Goal: Task Accomplishment & Management: Complete application form

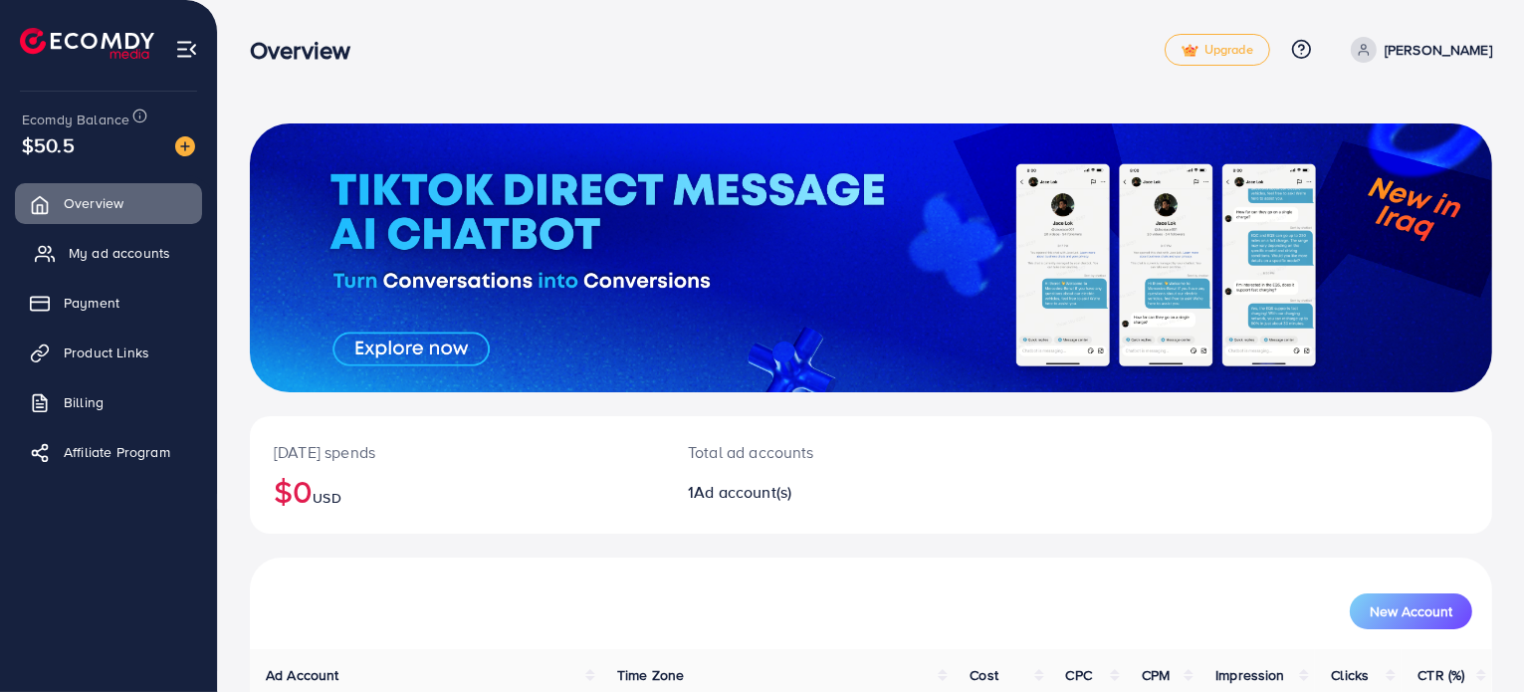
click at [122, 248] on span "My ad accounts" at bounding box center [120, 253] width 102 height 20
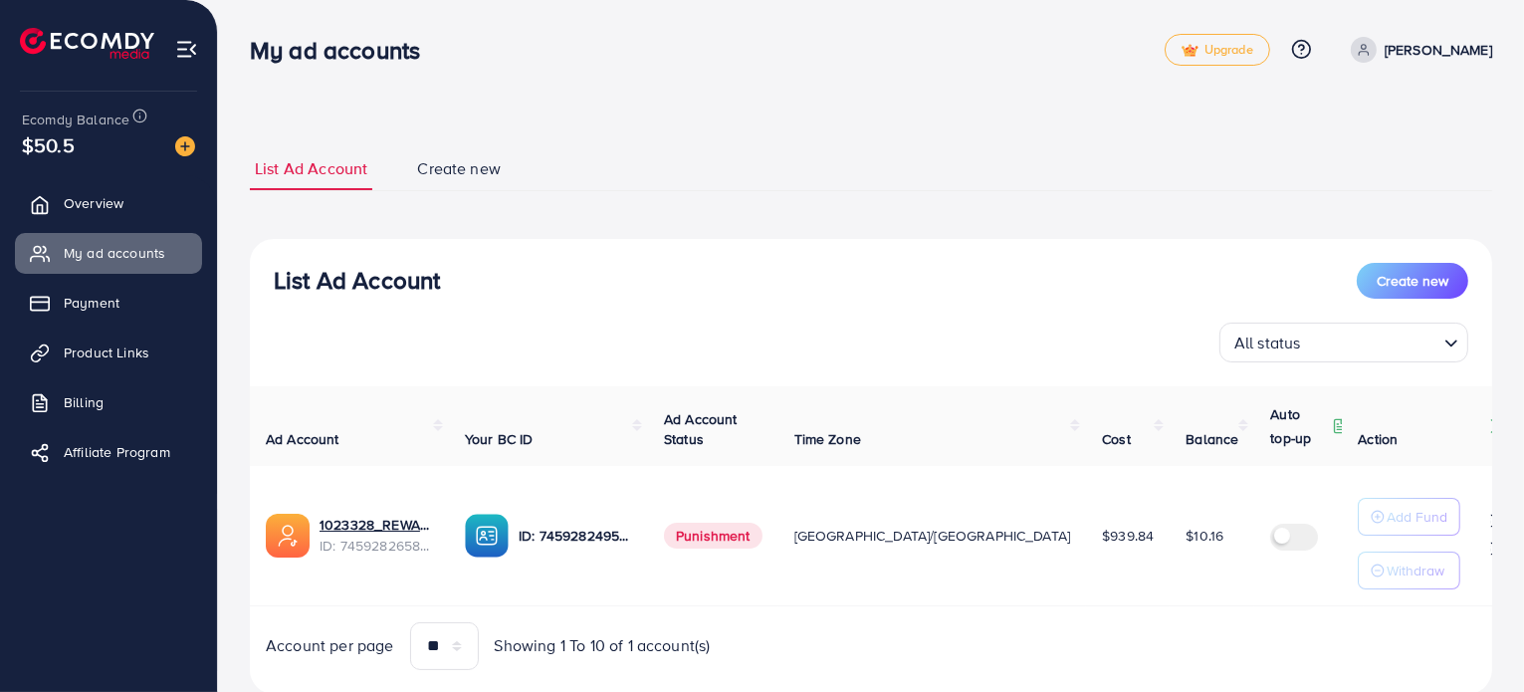
select select
click at [1433, 276] on span "Create new" at bounding box center [1413, 281] width 72 height 20
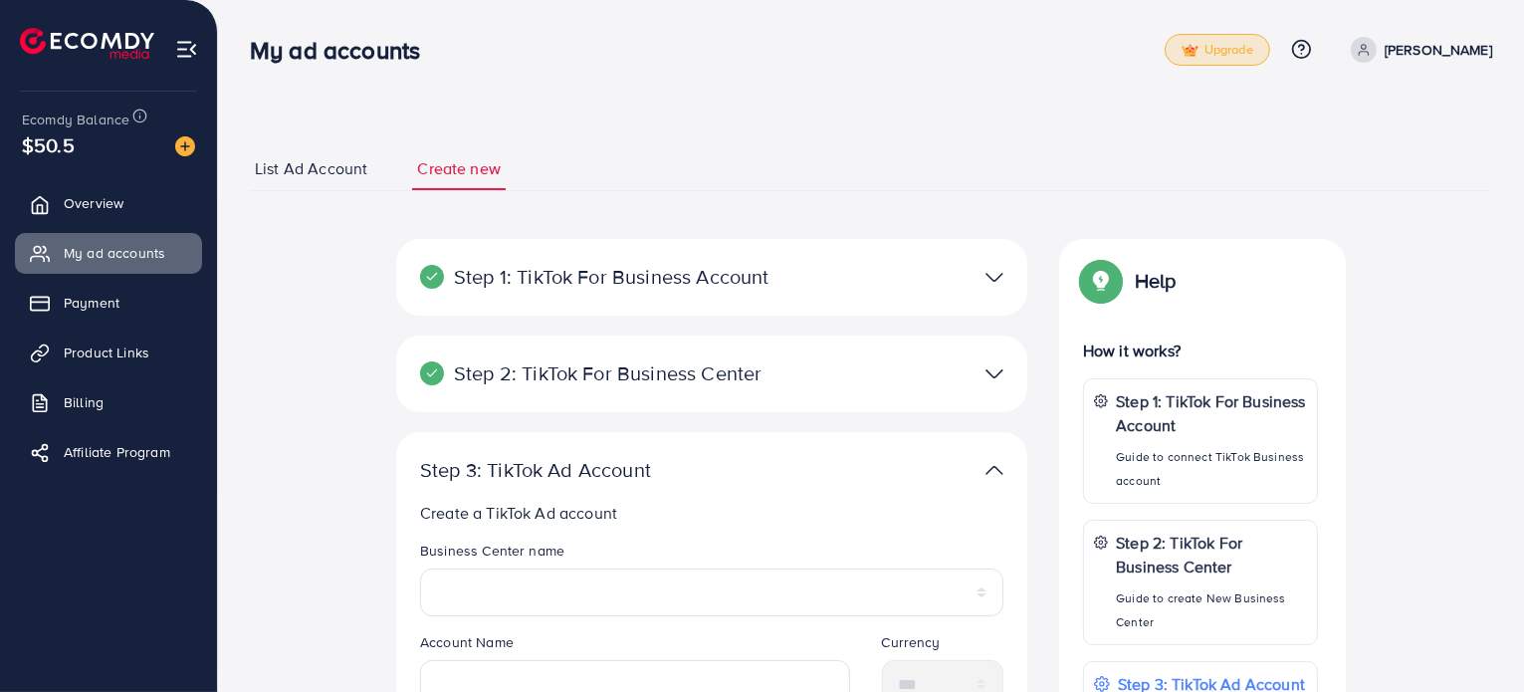
click at [1188, 55] on span "Upgrade" at bounding box center [1218, 50] width 72 height 15
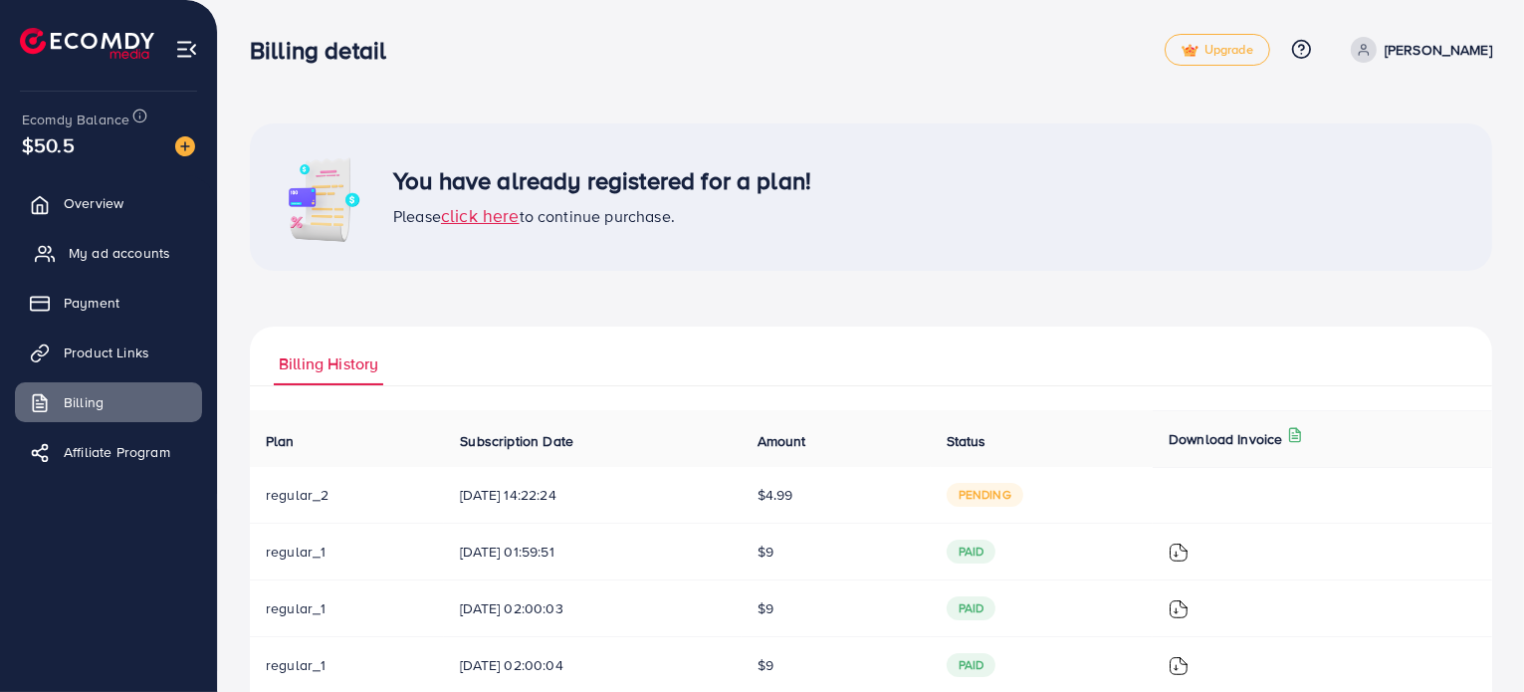
click at [103, 249] on span "My ad accounts" at bounding box center [120, 253] width 102 height 20
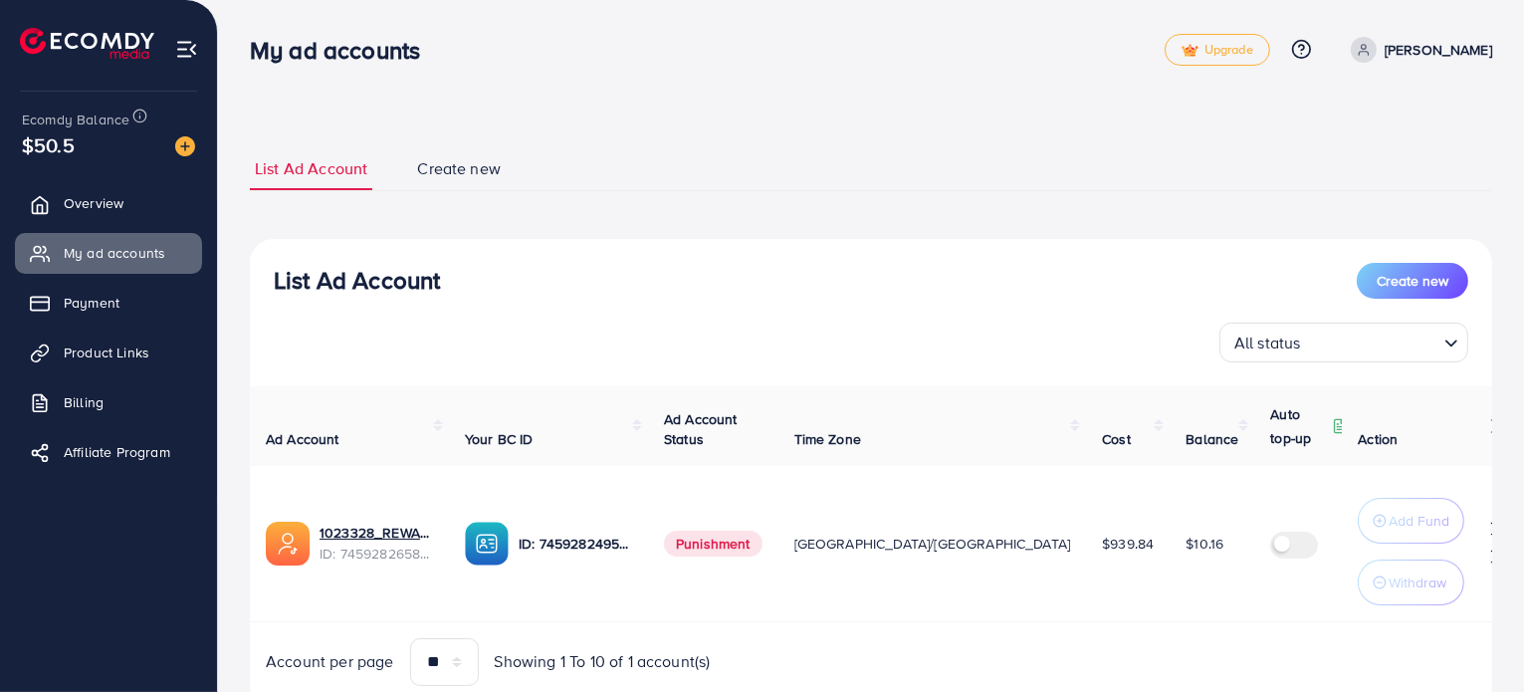
scroll to position [72, 0]
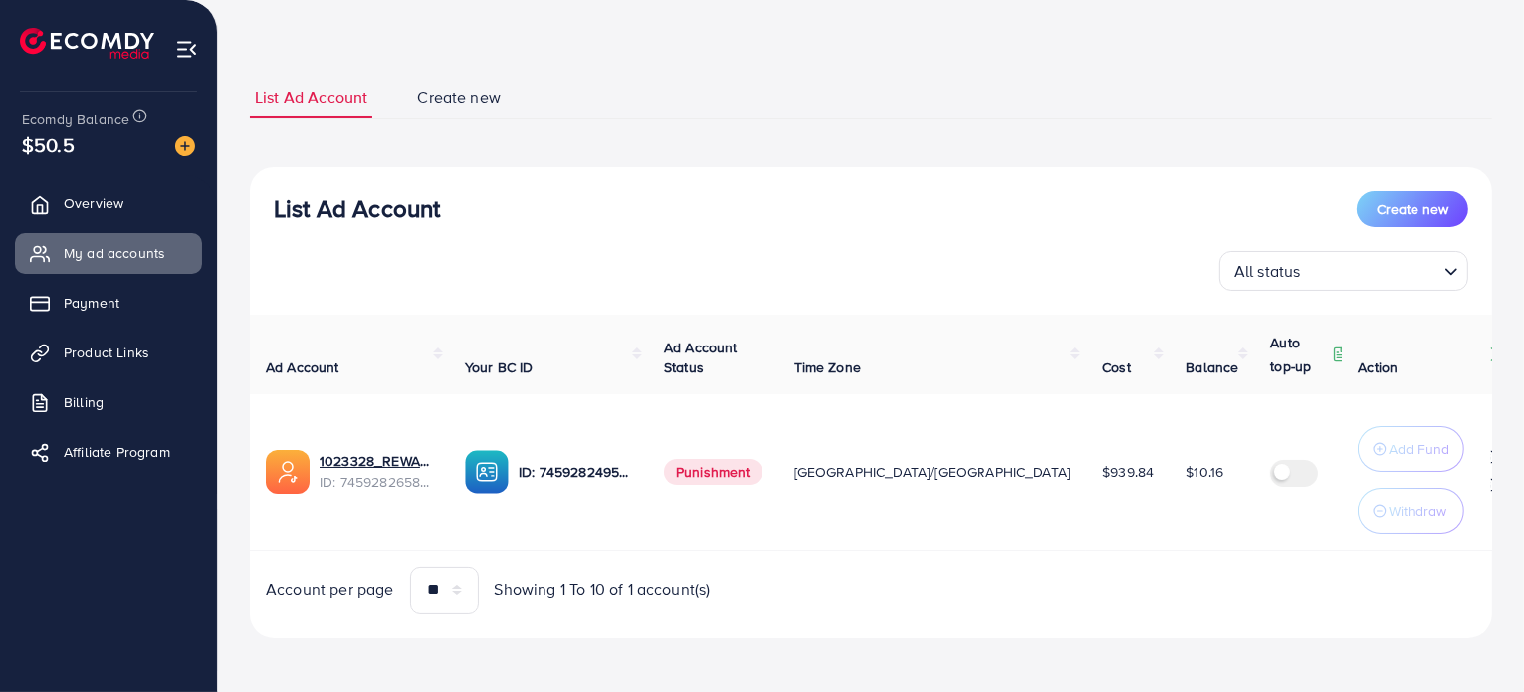
click at [451, 83] on link "Create new" at bounding box center [459, 97] width 94 height 43
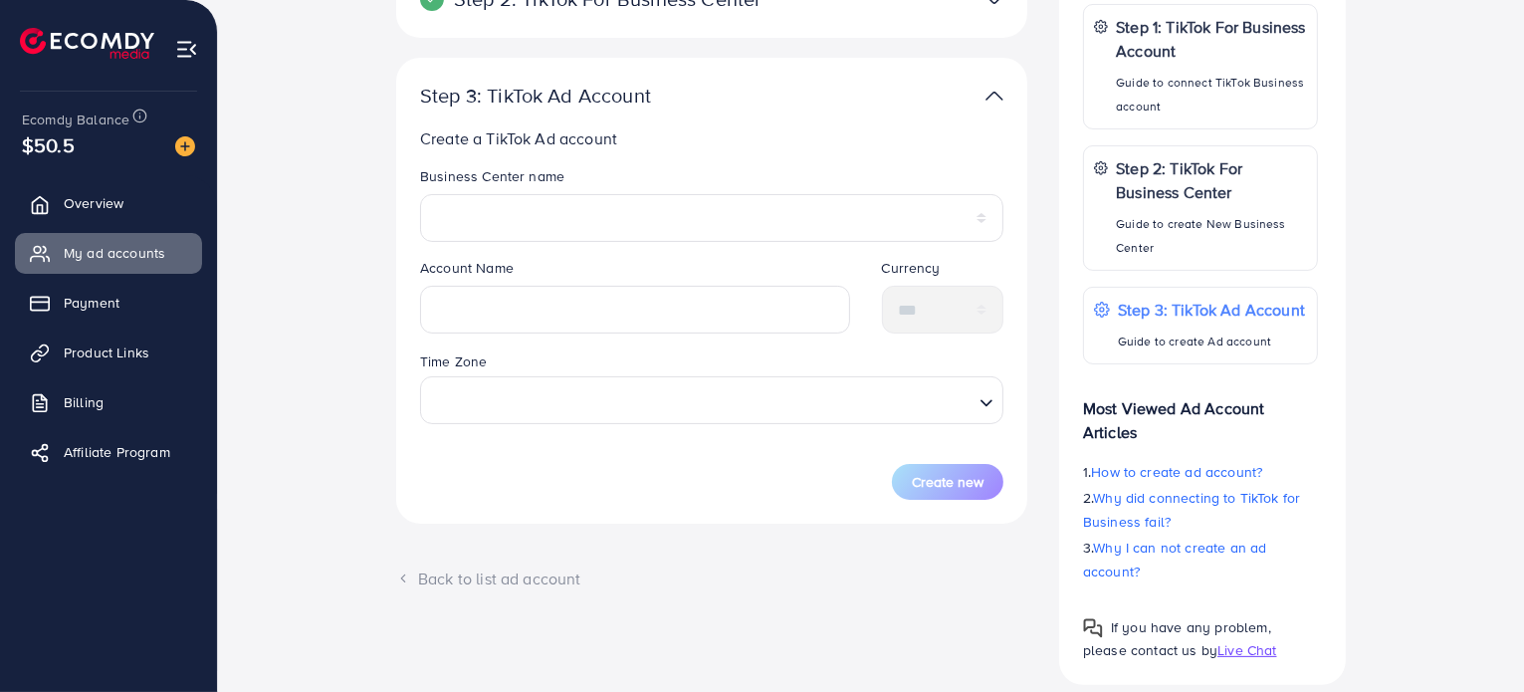
scroll to position [422, 0]
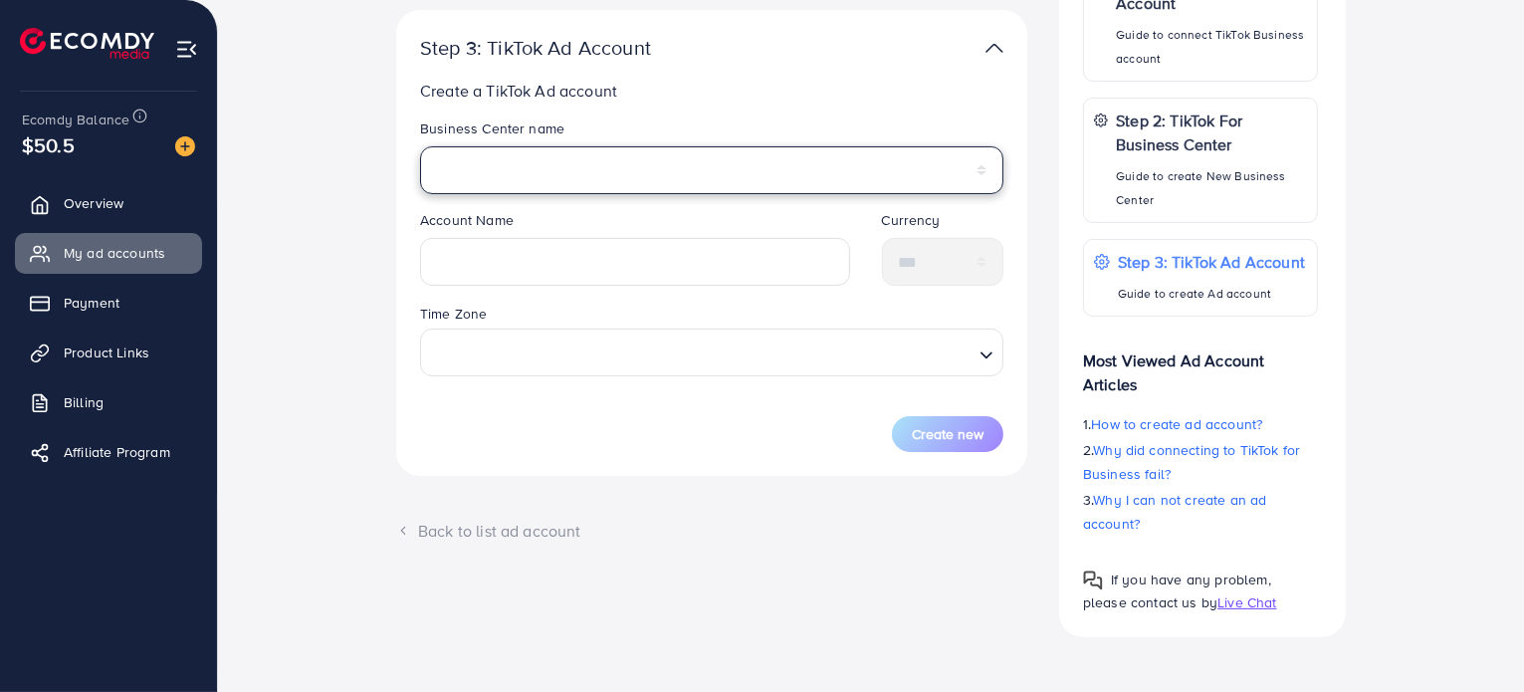
click at [758, 156] on select "******" at bounding box center [711, 170] width 583 height 48
select select "**********"
click at [420, 146] on select "******" at bounding box center [711, 170] width 583 height 48
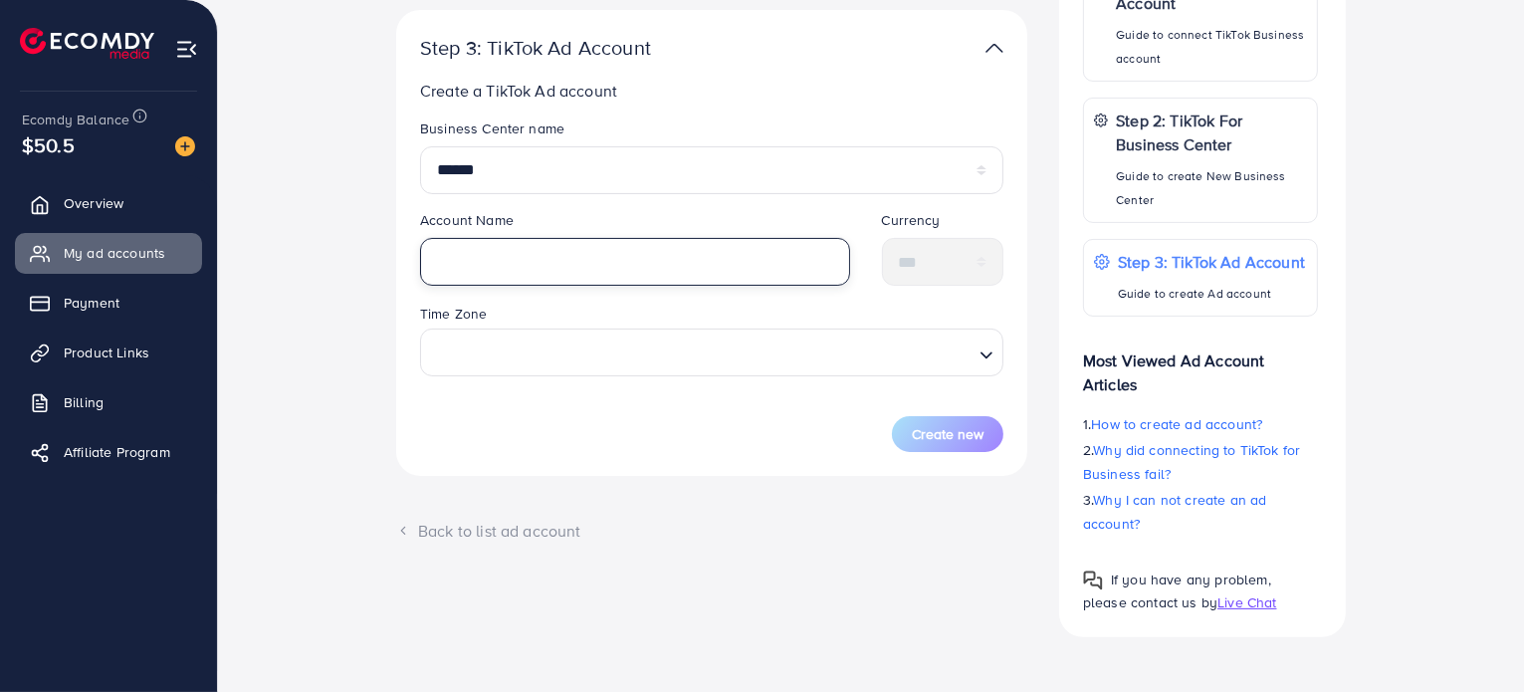
click at [677, 258] on input "text" at bounding box center [635, 262] width 430 height 48
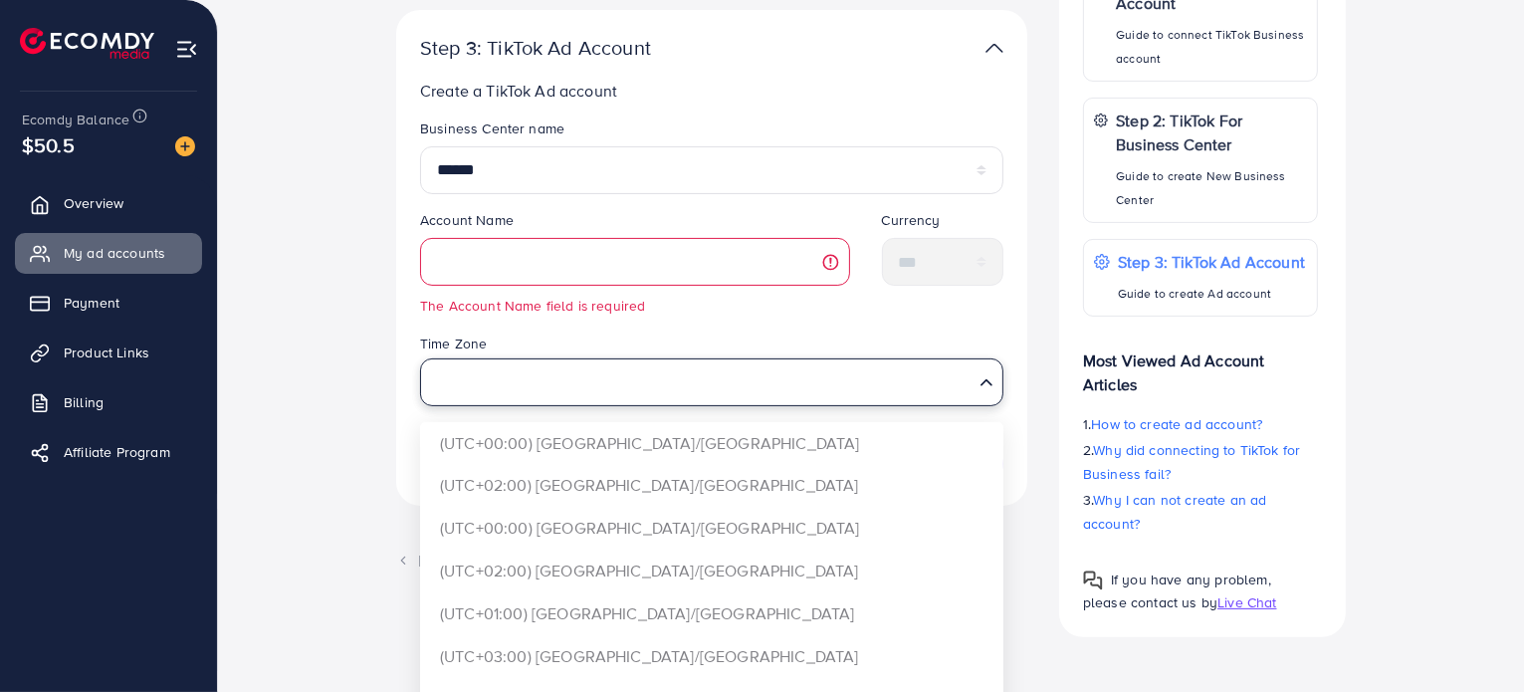
click at [828, 340] on div "Time Zone Loading... (UTC+00:00) Africa/Accra (UTC+02:00) Africa/Cairo (UTC+00:…" at bounding box center [711, 369] width 583 height 74
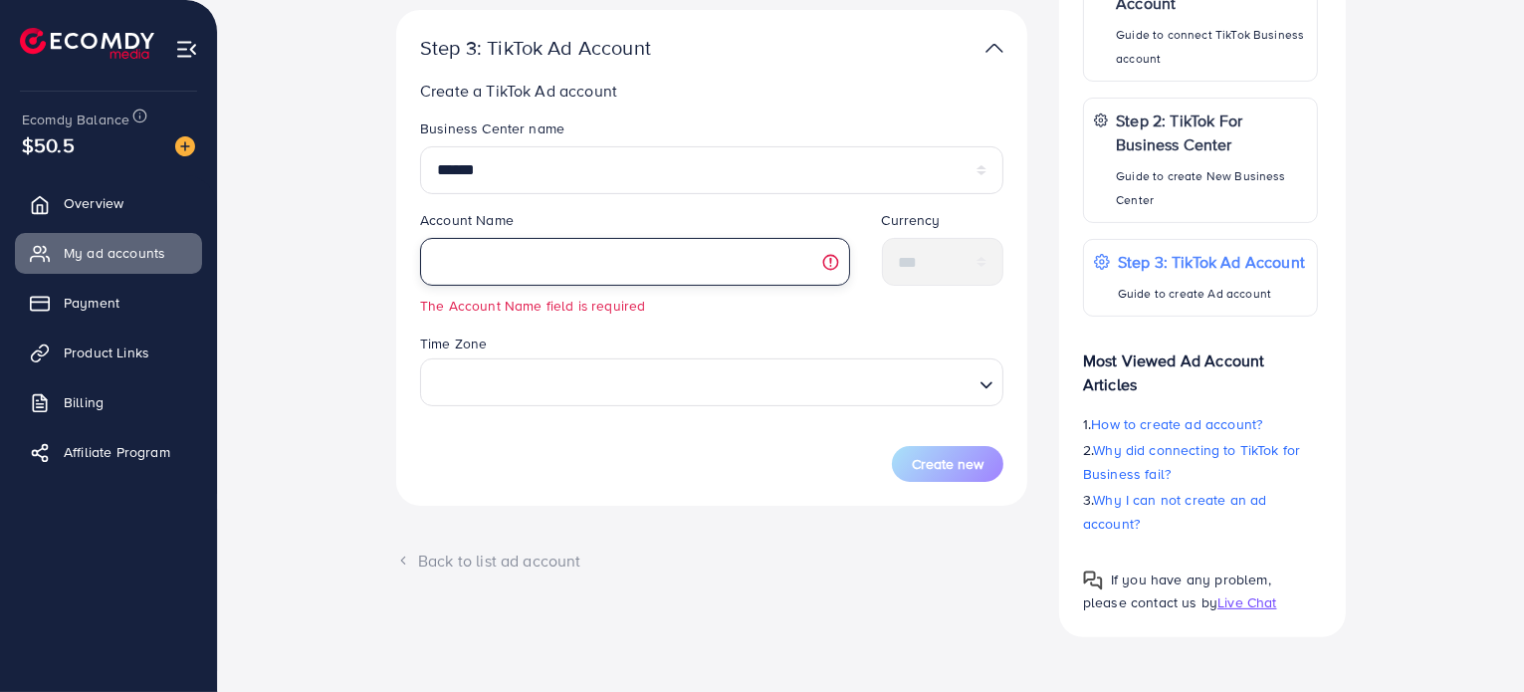
click at [553, 271] on input "text" at bounding box center [635, 262] width 430 height 48
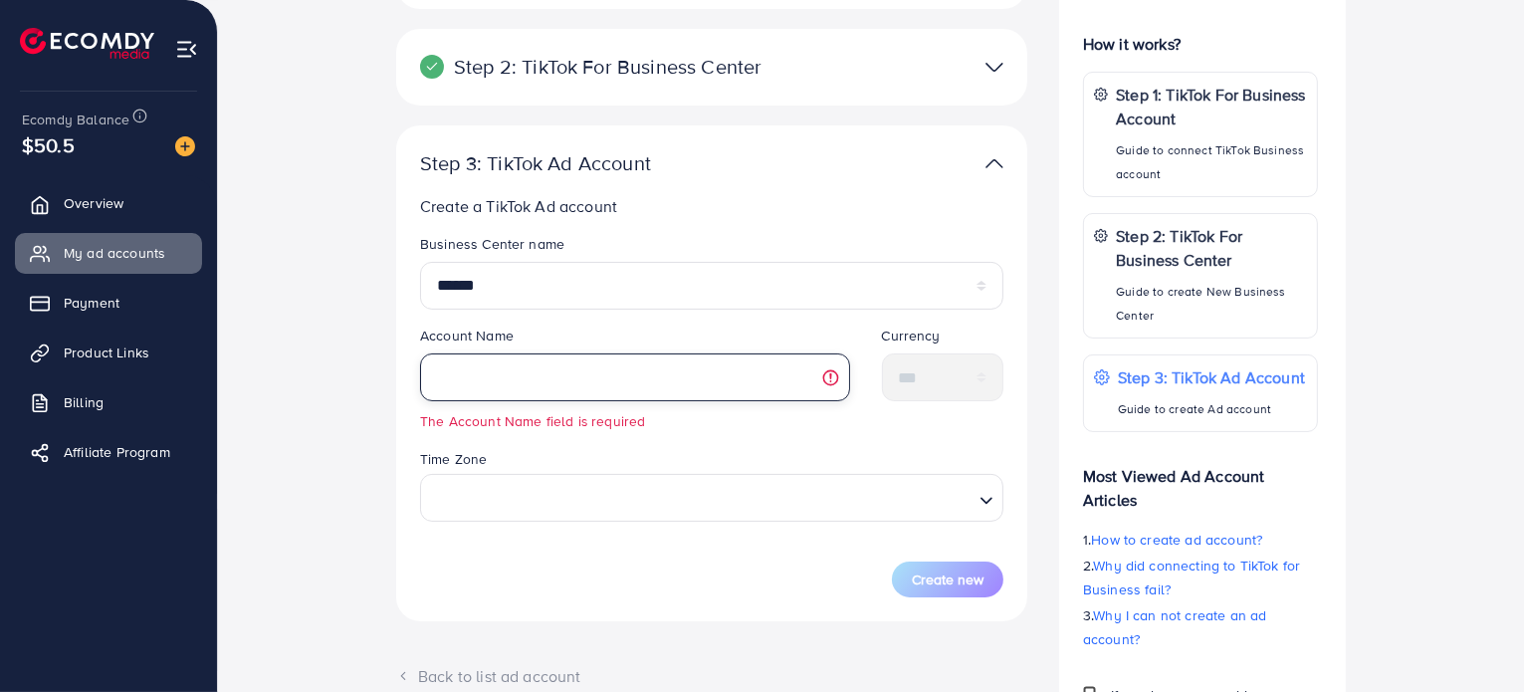
scroll to position [283, 0]
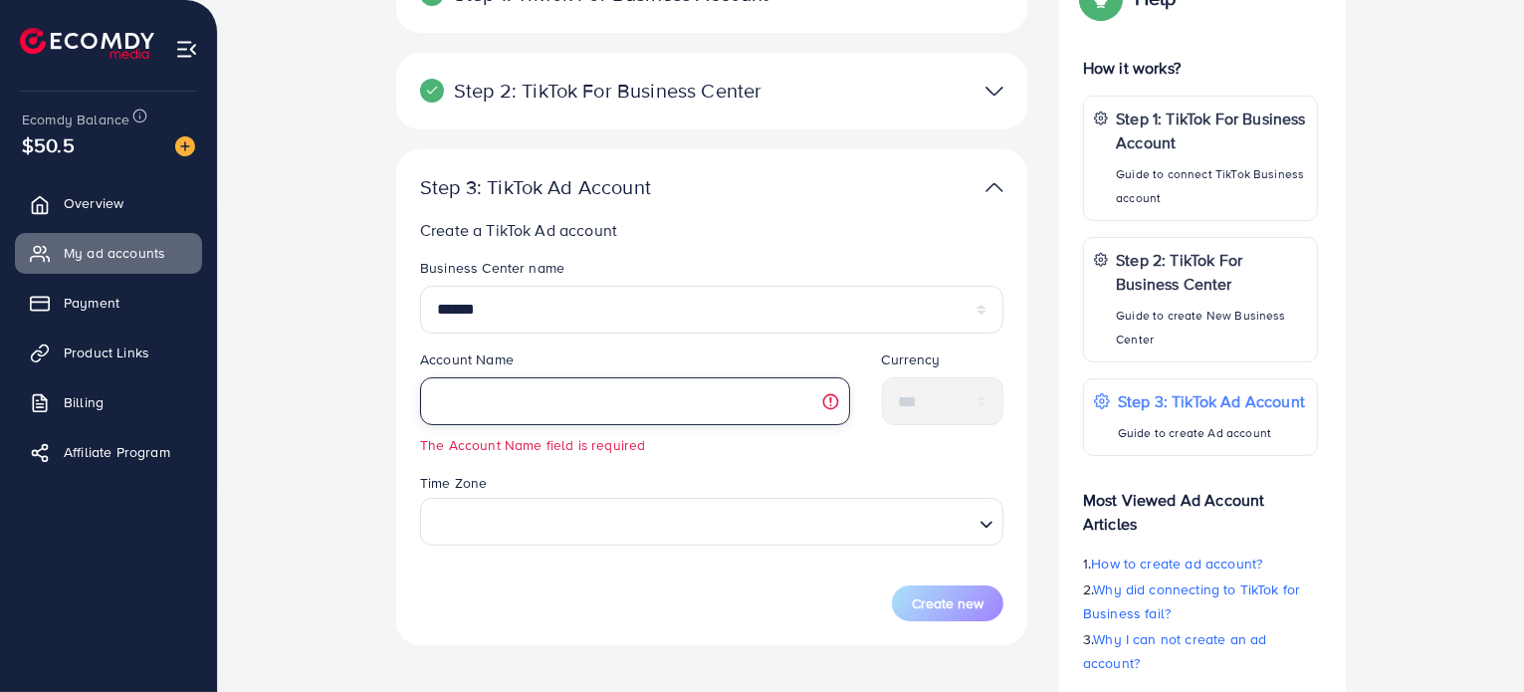
click at [498, 417] on input "text" at bounding box center [635, 401] width 430 height 48
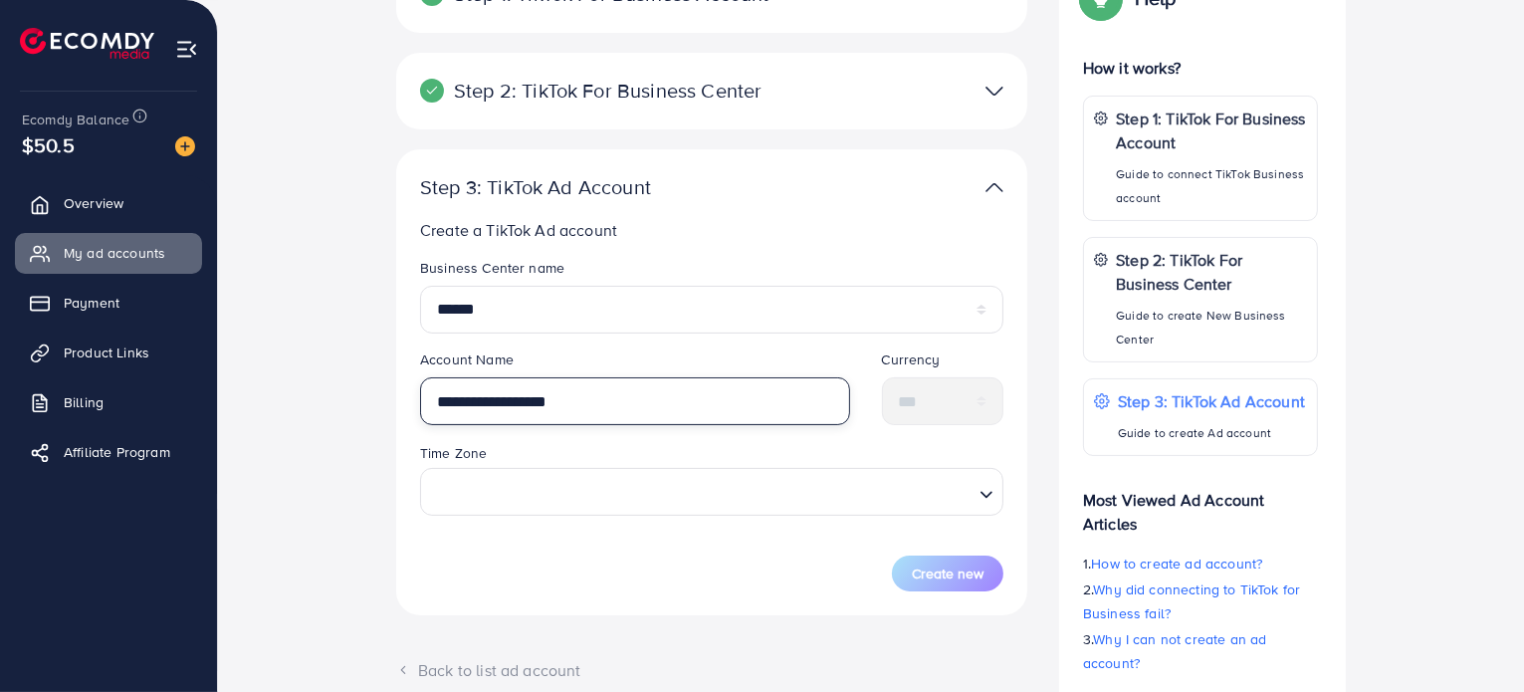
type input "**********"
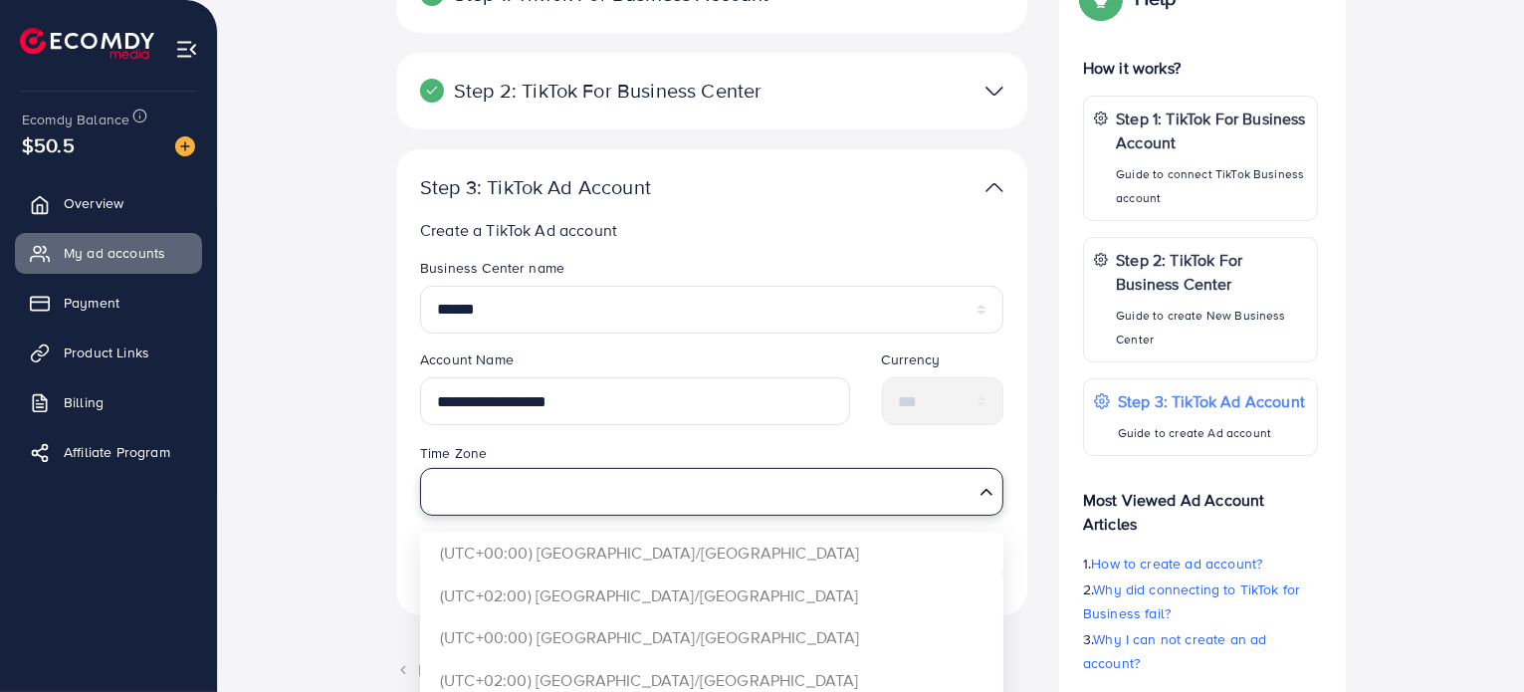
click at [518, 492] on input "Search for option" at bounding box center [700, 491] width 543 height 37
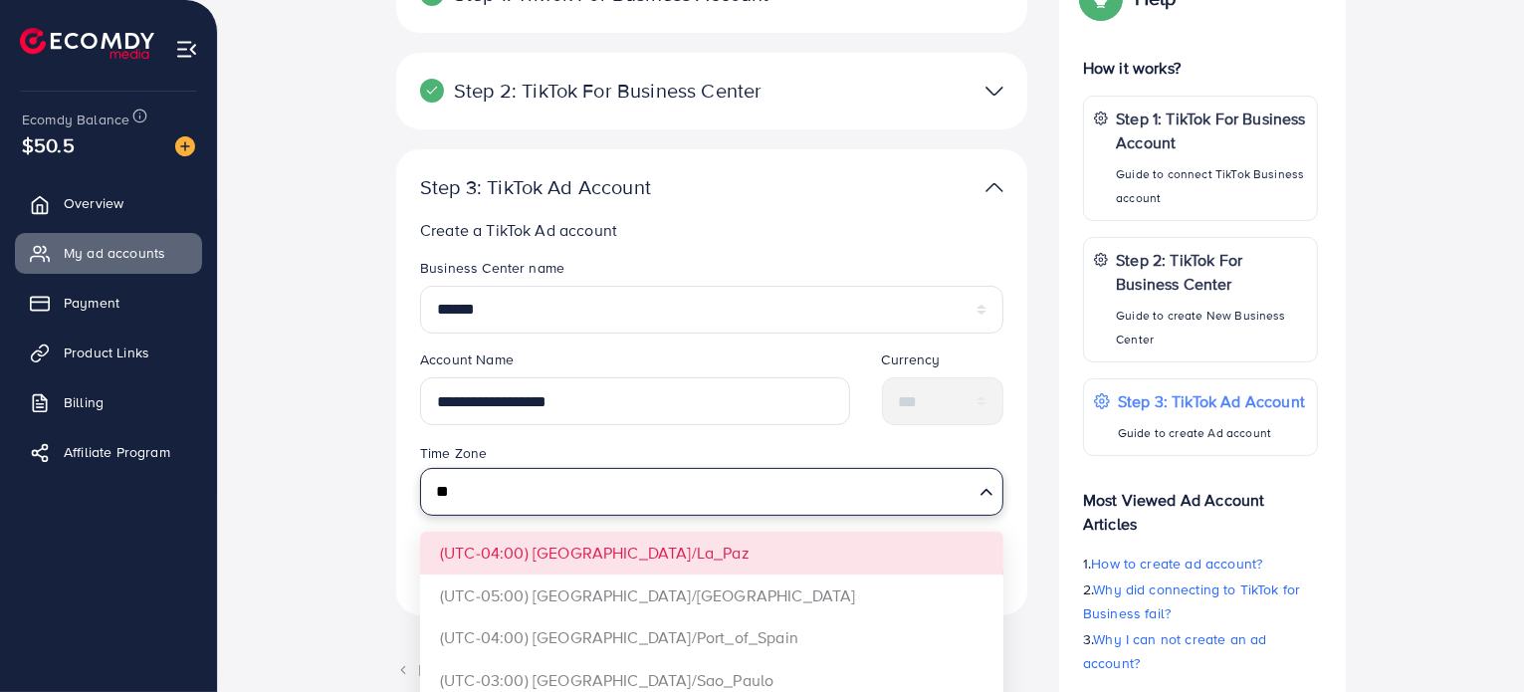
type input "*"
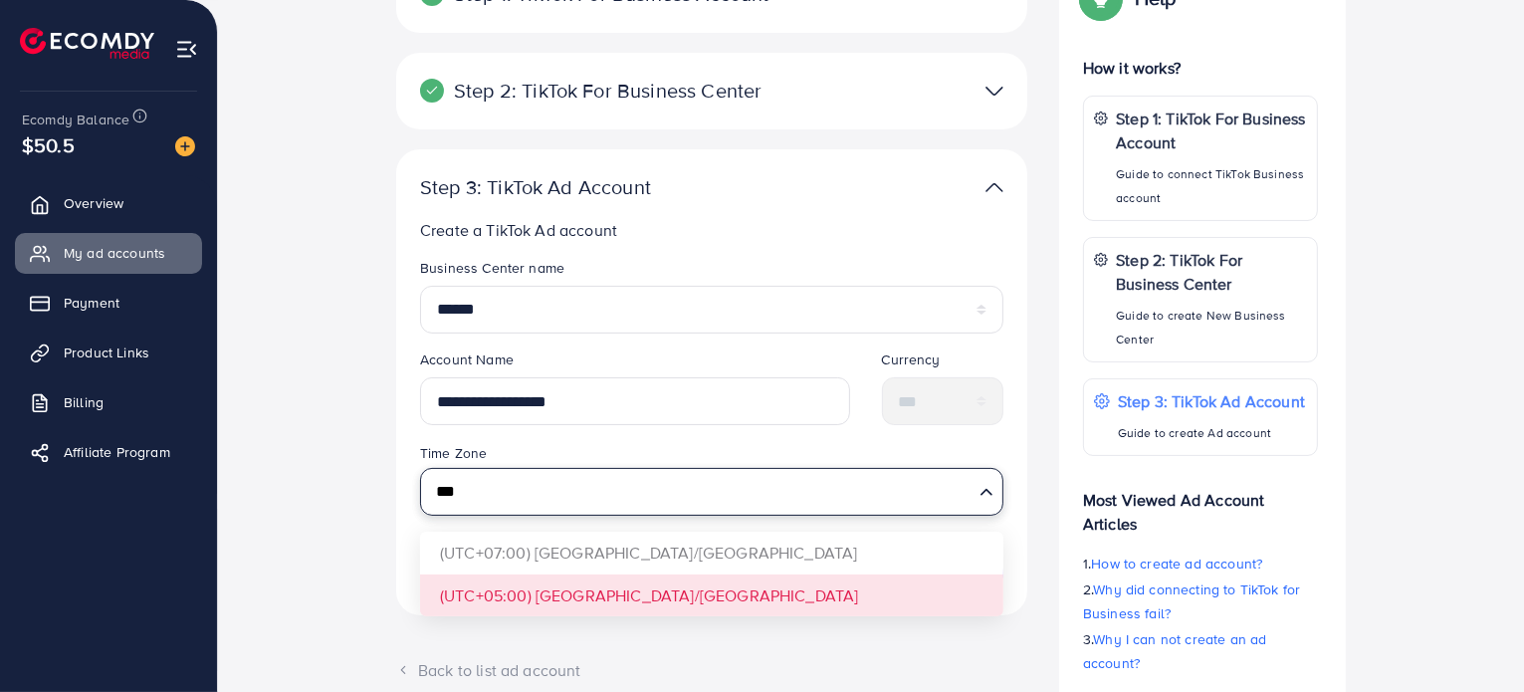
type input "***"
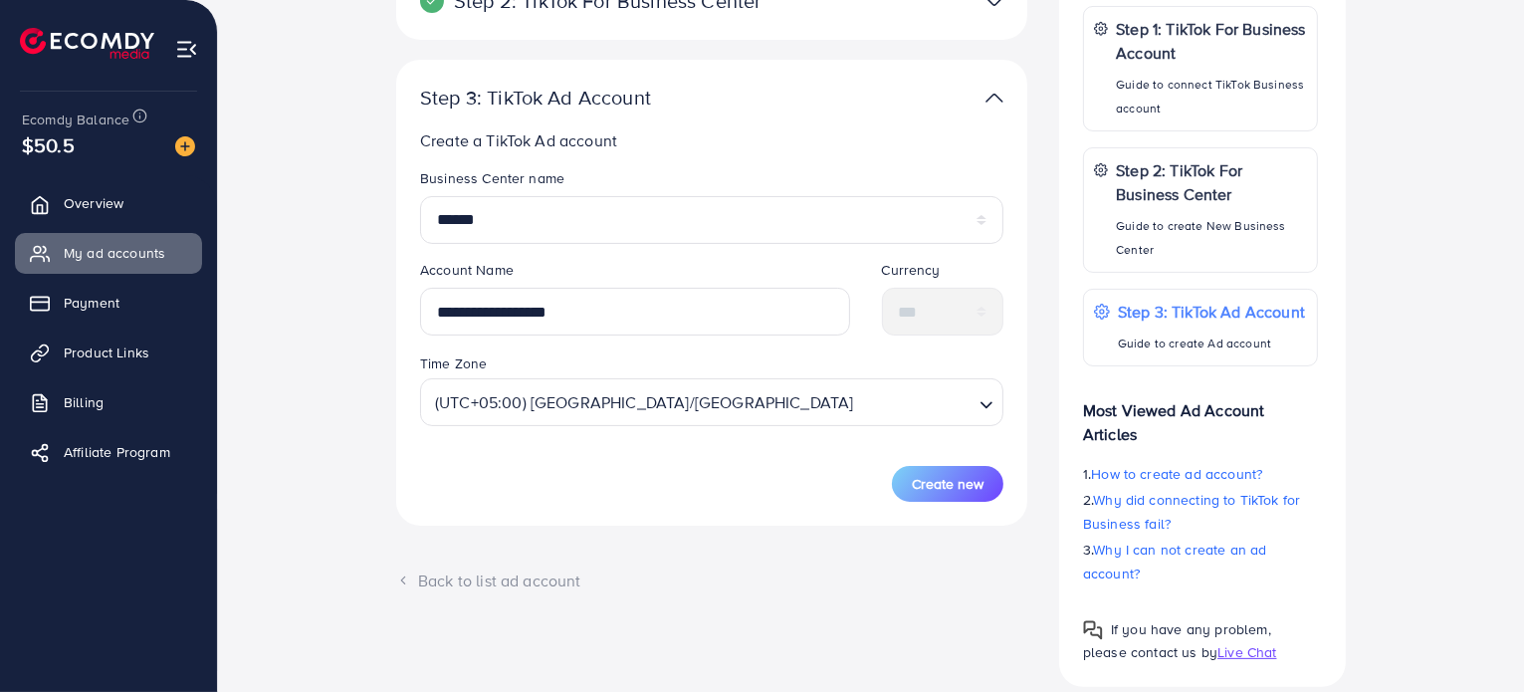
scroll to position [374, 0]
click at [932, 488] on span "Create new" at bounding box center [948, 482] width 72 height 20
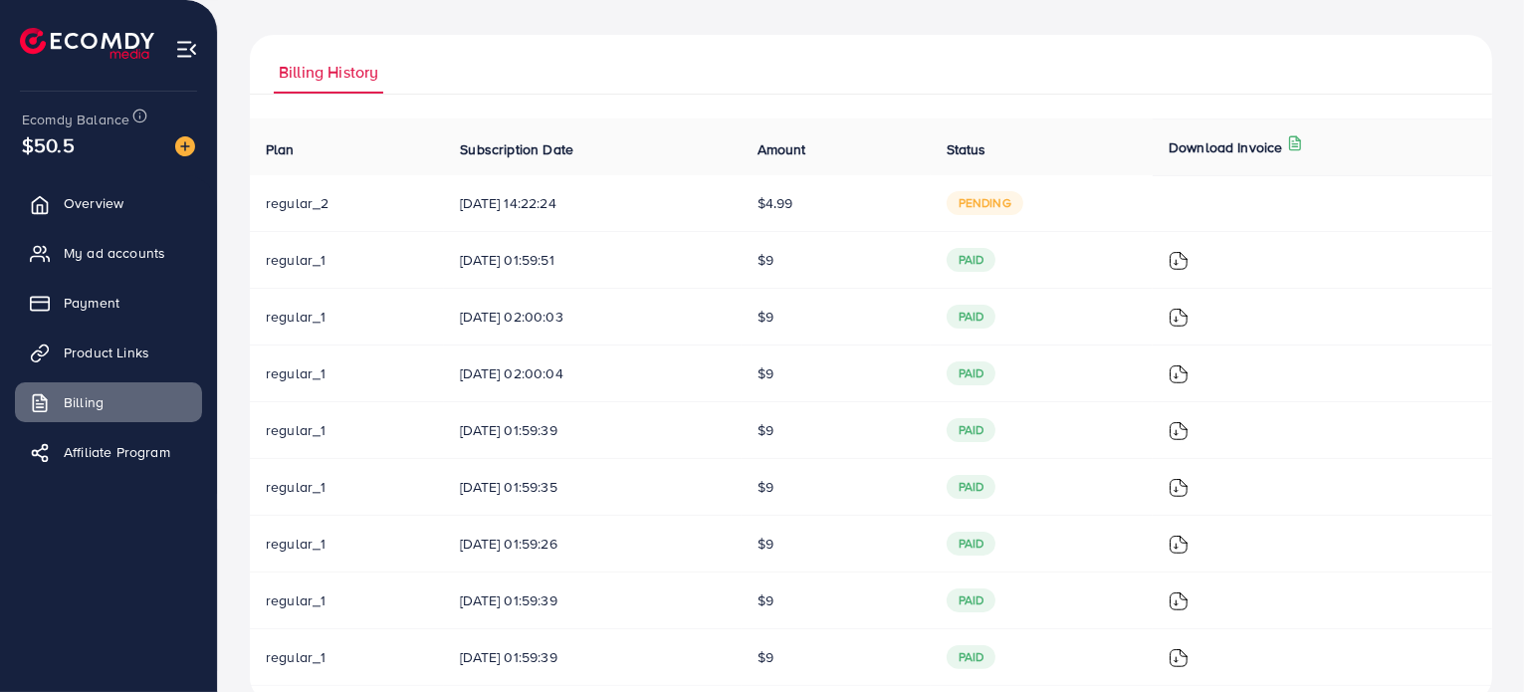
scroll to position [275, 0]
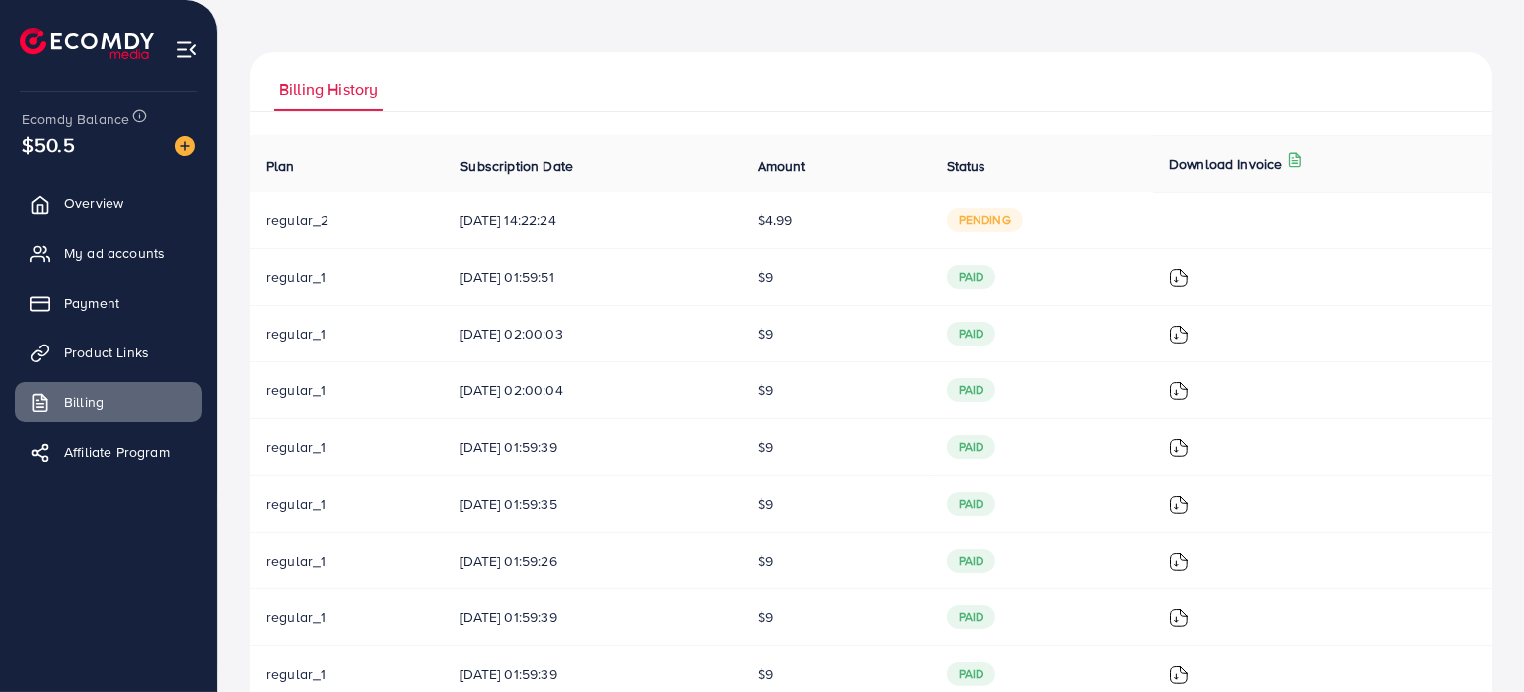
click at [1001, 222] on span "pending" at bounding box center [985, 220] width 77 height 24
click at [564, 238] on td "03/09/2025, 14:22:24" at bounding box center [592, 220] width 297 height 57
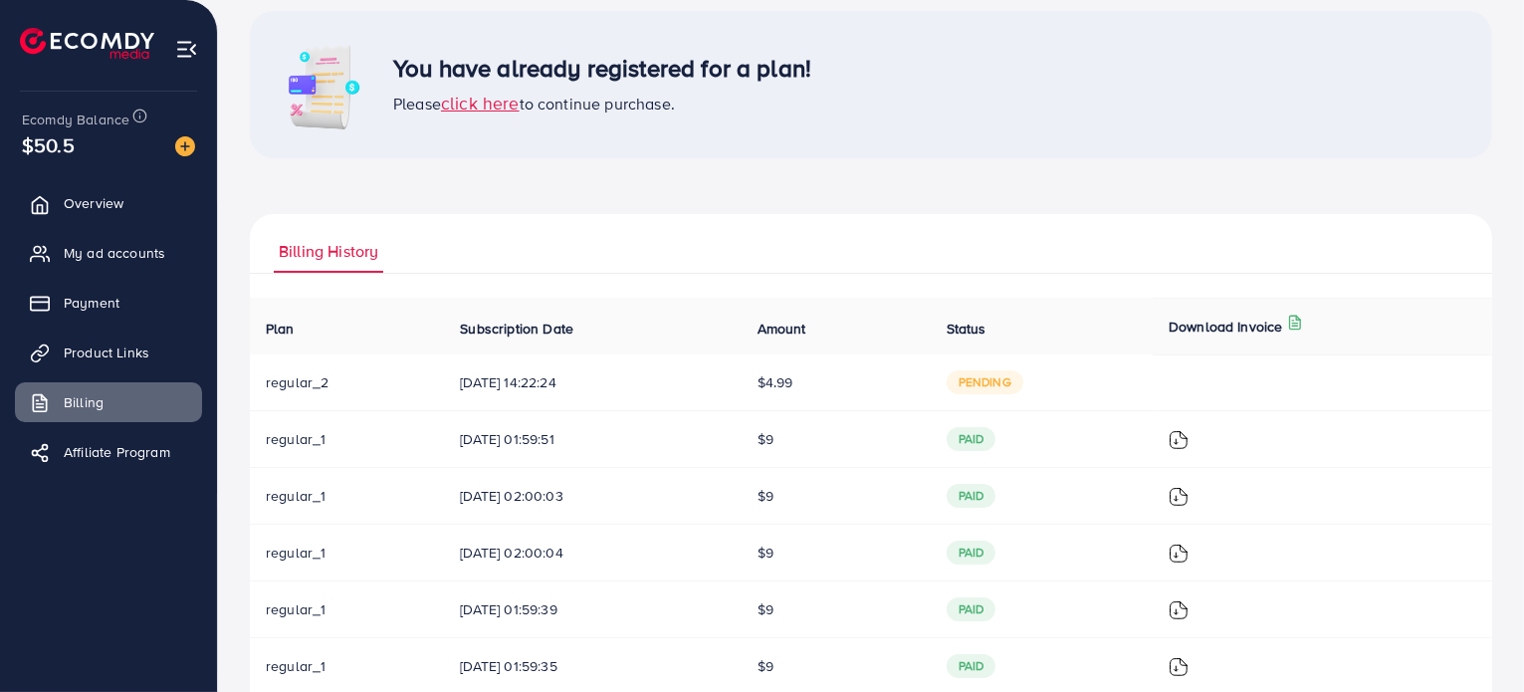
scroll to position [76, 0]
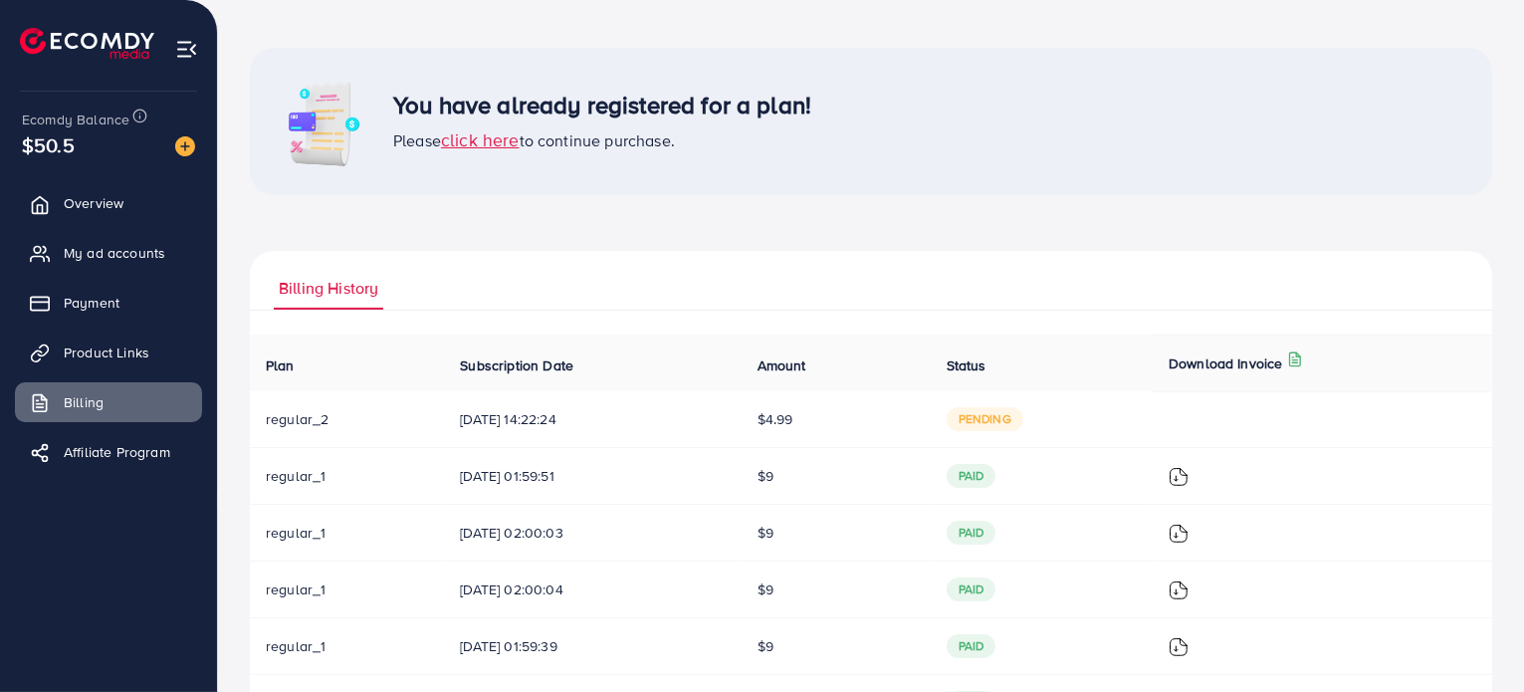
click at [490, 425] on span "03/09/2025, 14:22:24" at bounding box center [592, 419] width 265 height 20
drag, startPoint x: 316, startPoint y: 409, endPoint x: 563, endPoint y: 215, distance: 314.9
click at [563, 215] on div "You have already registered for a plan! Please click here to continue purchase.…" at bounding box center [871, 483] width 1242 height 870
click at [487, 144] on span "click here" at bounding box center [480, 139] width 79 height 25
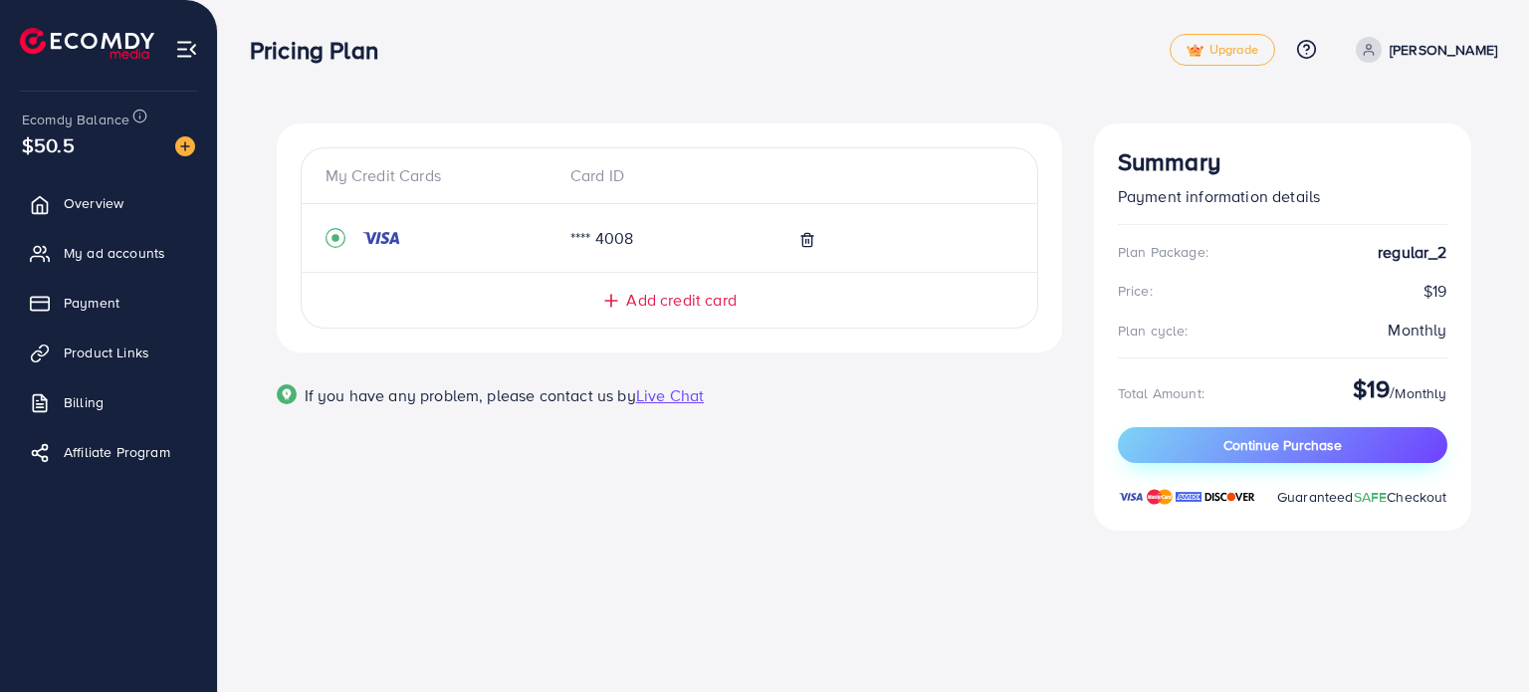
click at [1282, 441] on span "Continue Purchase" at bounding box center [1282, 445] width 118 height 20
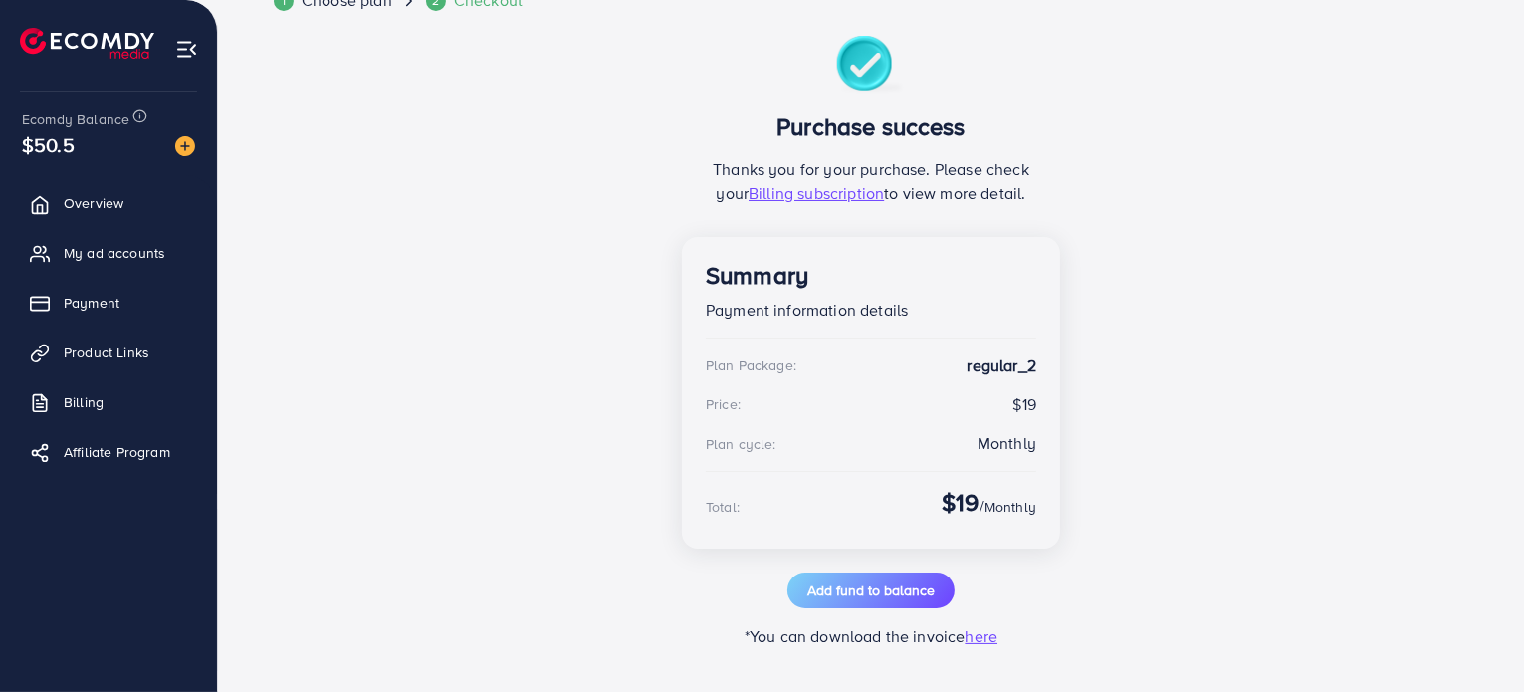
scroll to position [137, 0]
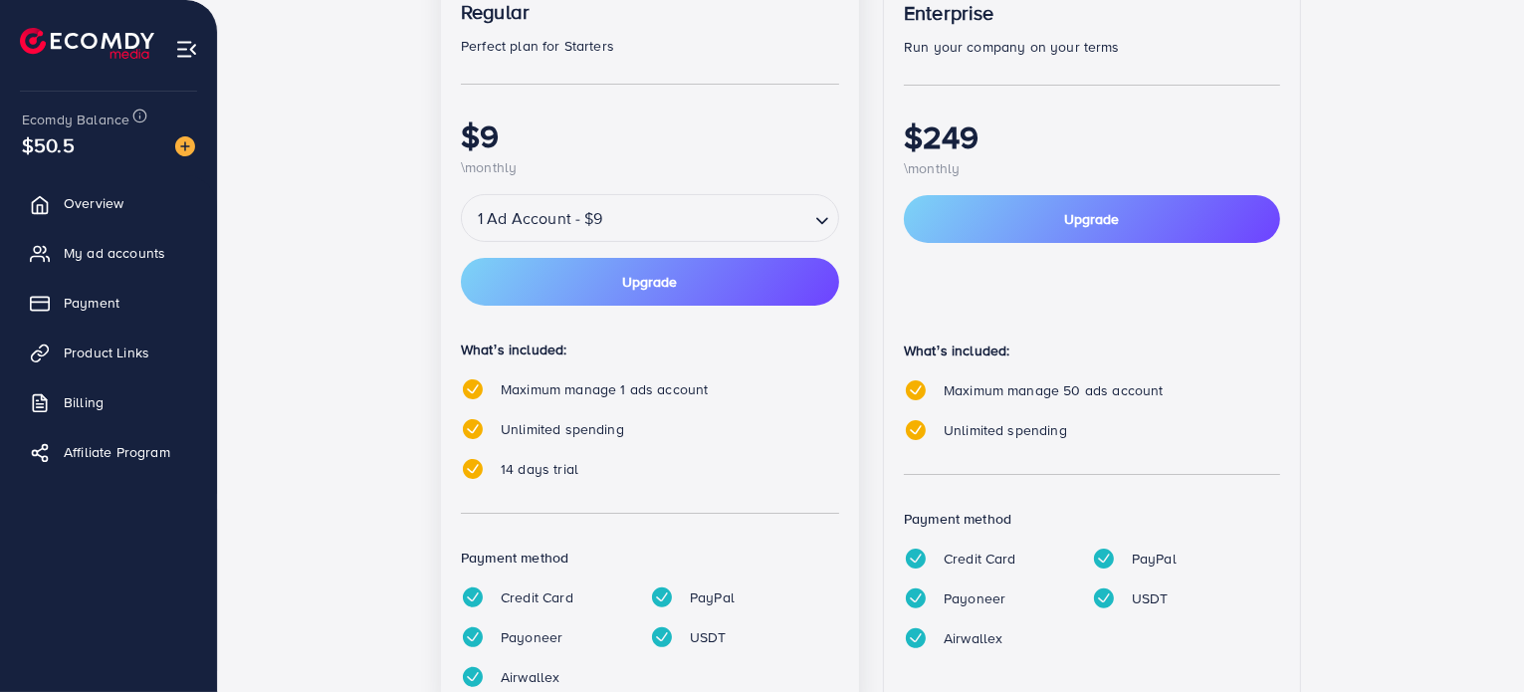
scroll to position [366, 0]
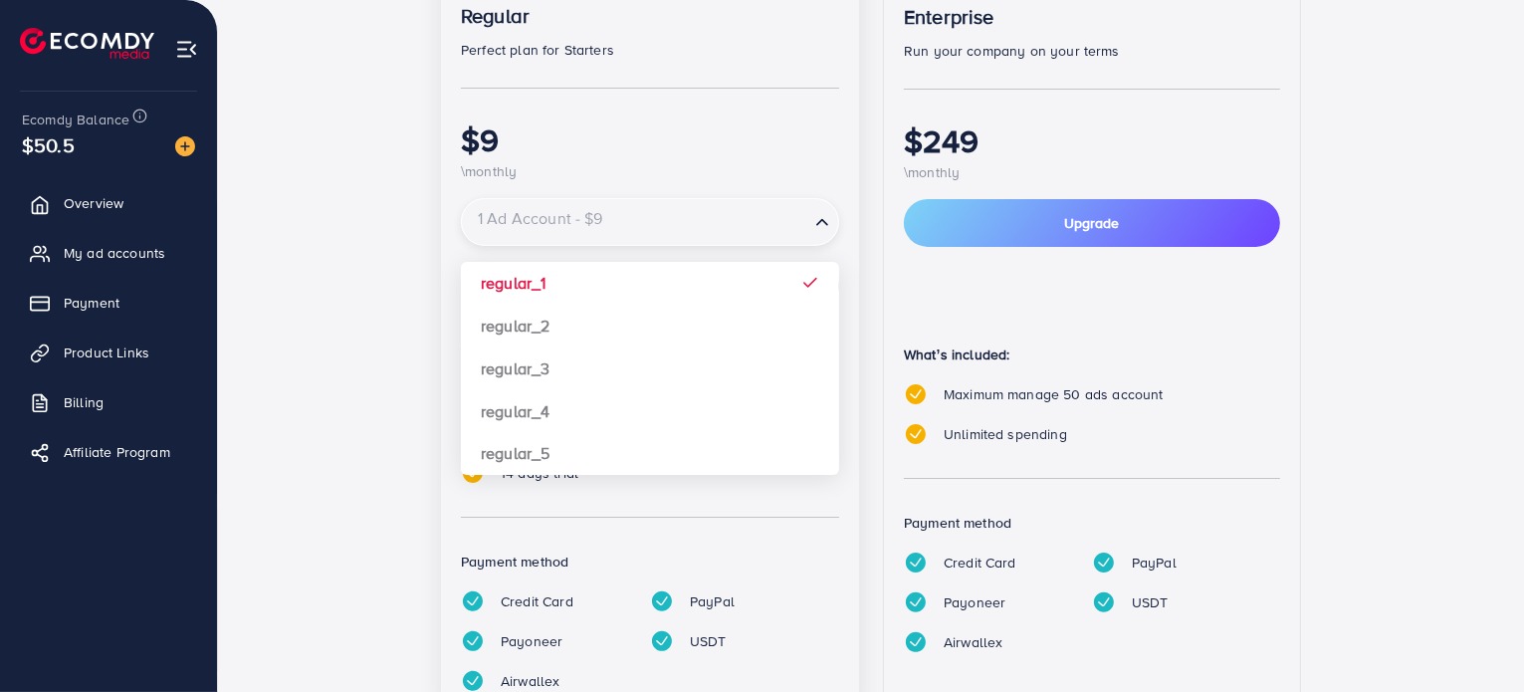
click at [669, 238] on input "Search for option" at bounding box center [635, 222] width 343 height 35
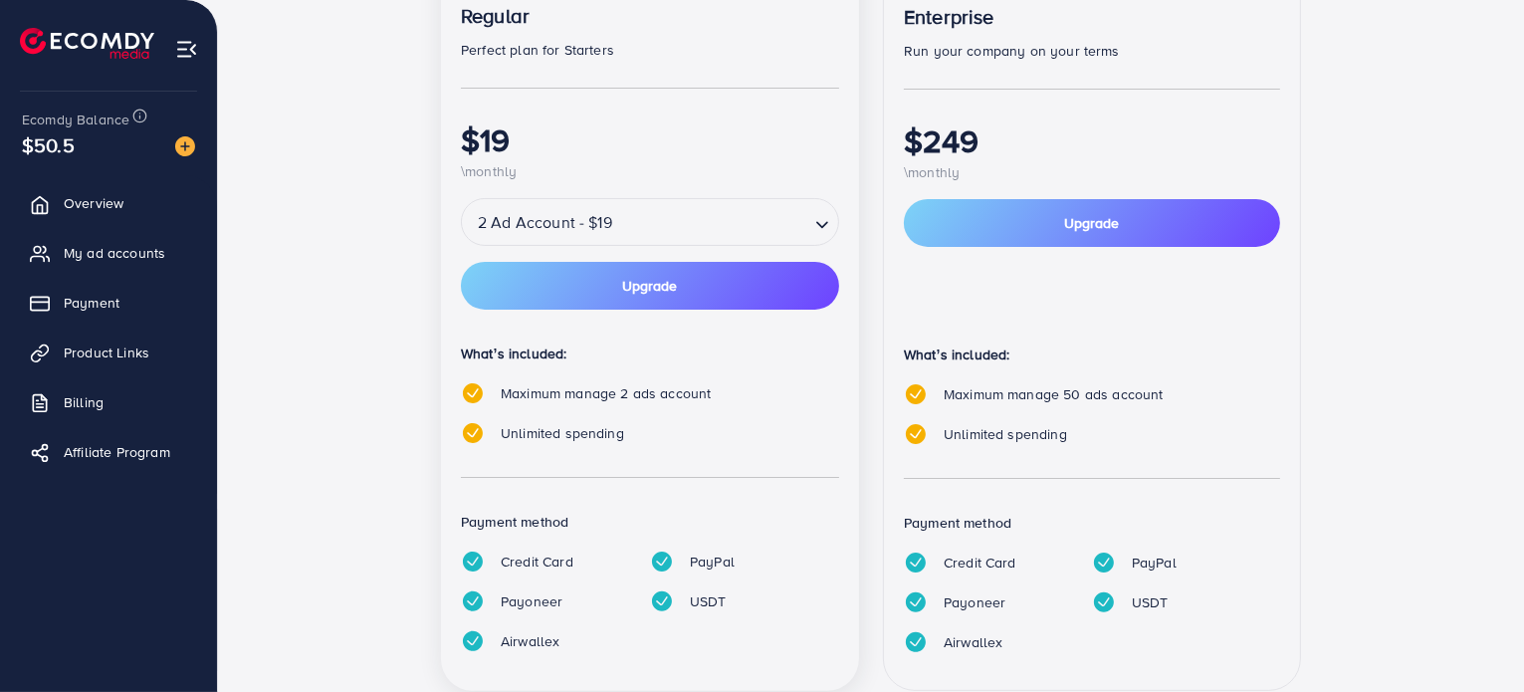
click at [367, 238] on div "popular Regular Perfect plan for Starters $19 \monthly 2 Ad Account - $19 Loadi…" at bounding box center [871, 321] width 1195 height 786
click at [111, 258] on span "My ad accounts" at bounding box center [120, 253] width 102 height 20
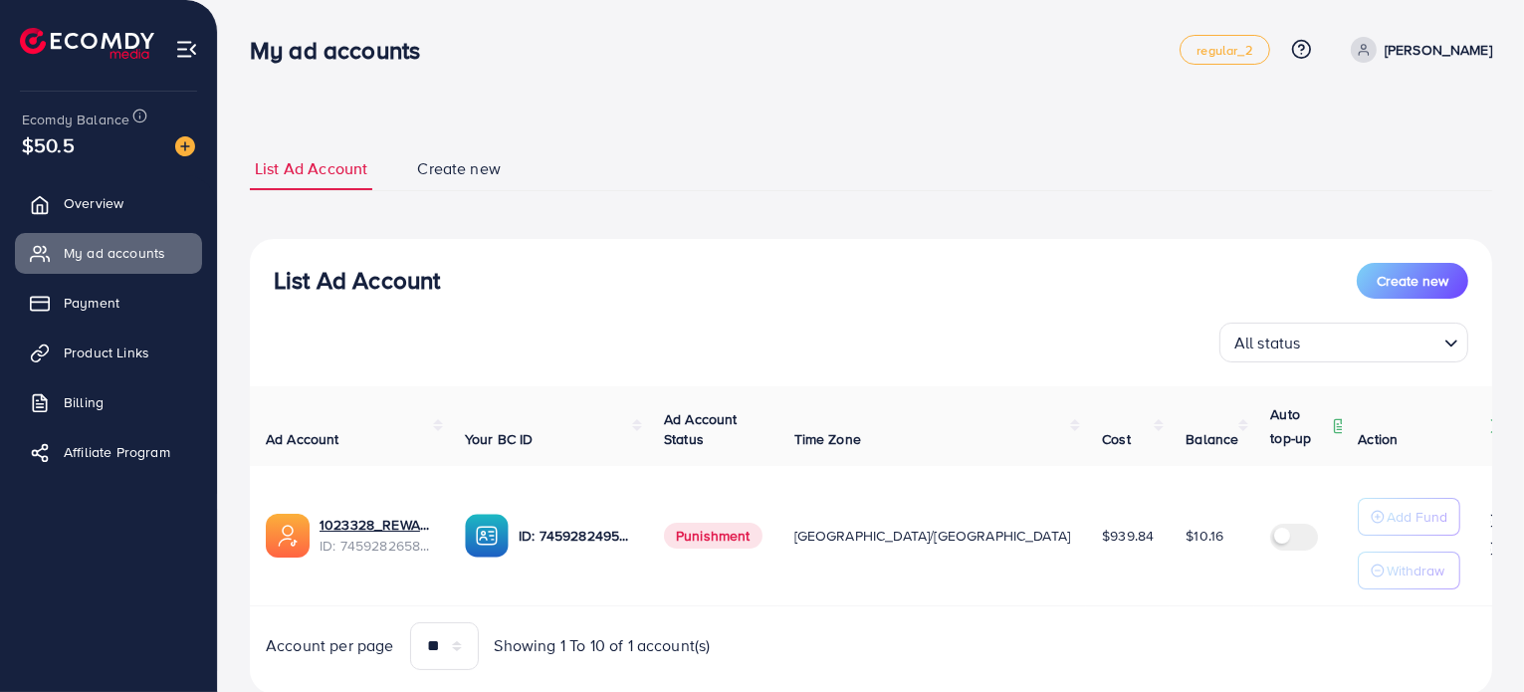
scroll to position [56, 0]
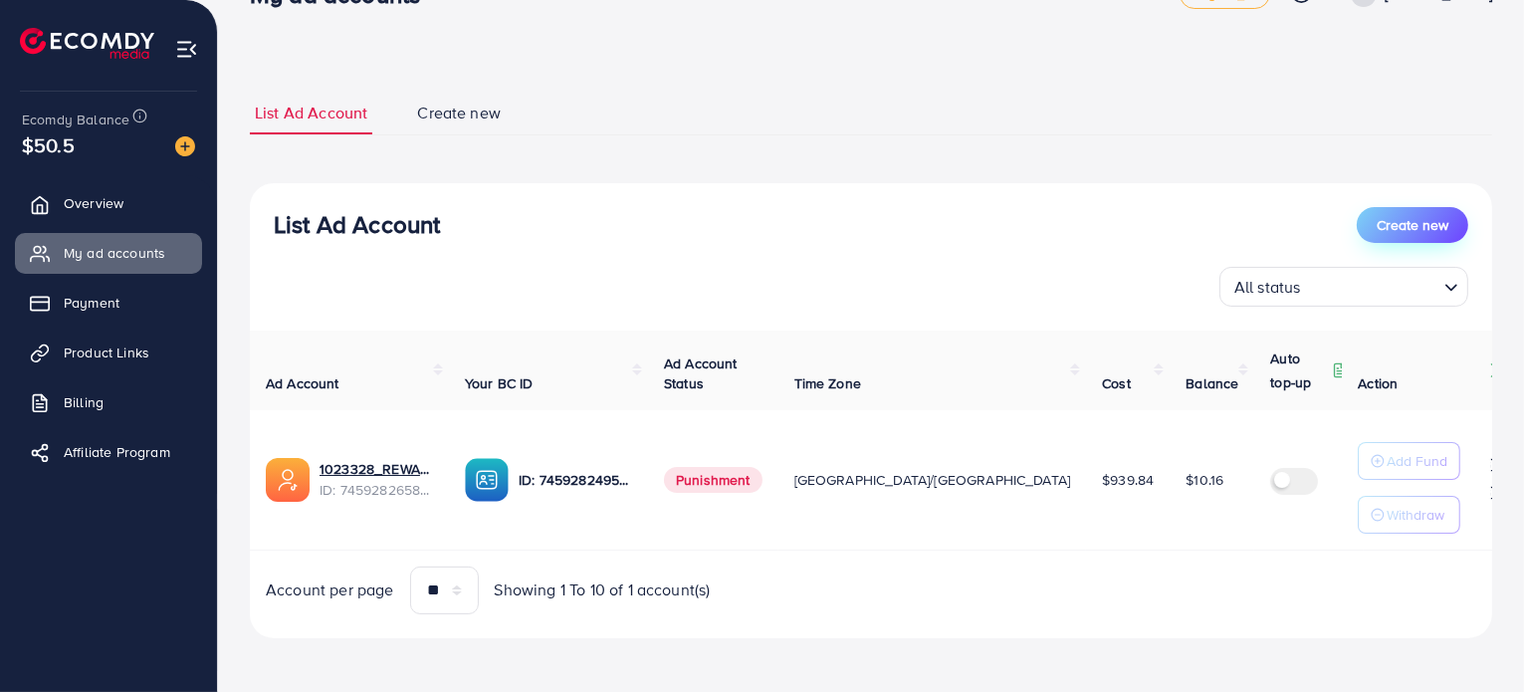
click at [1410, 221] on span "Create new" at bounding box center [1413, 225] width 72 height 20
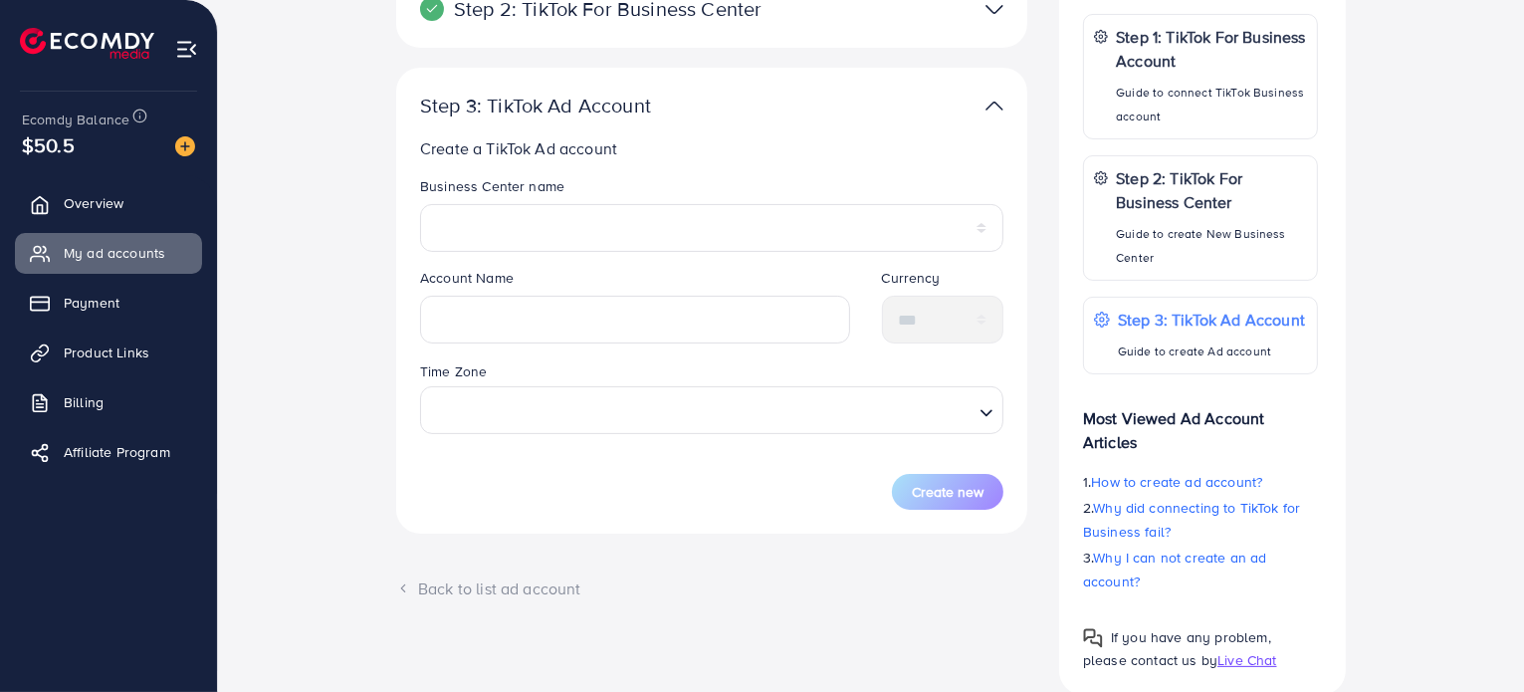
scroll to position [382, 0]
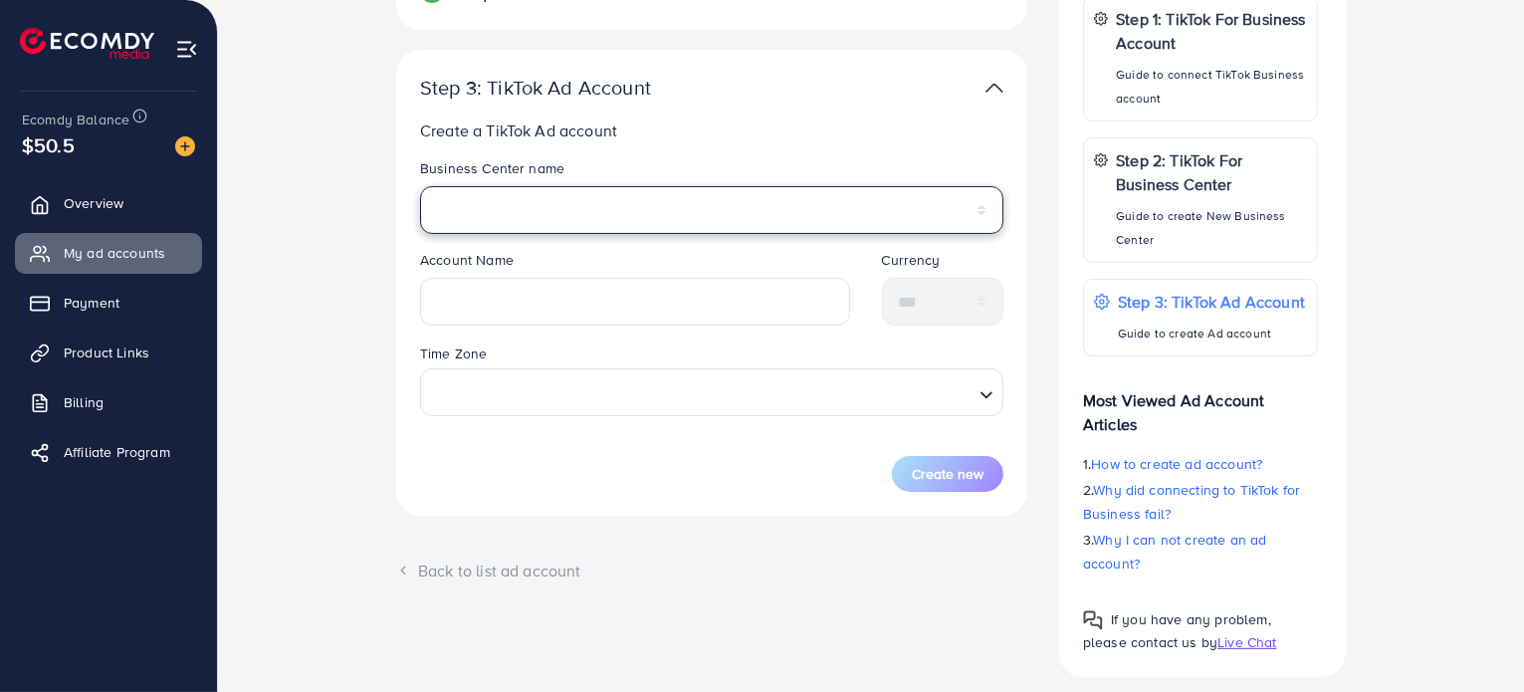
click at [706, 216] on select "******" at bounding box center [711, 210] width 583 height 48
select select "**********"
click at [420, 186] on select "******" at bounding box center [711, 210] width 583 height 48
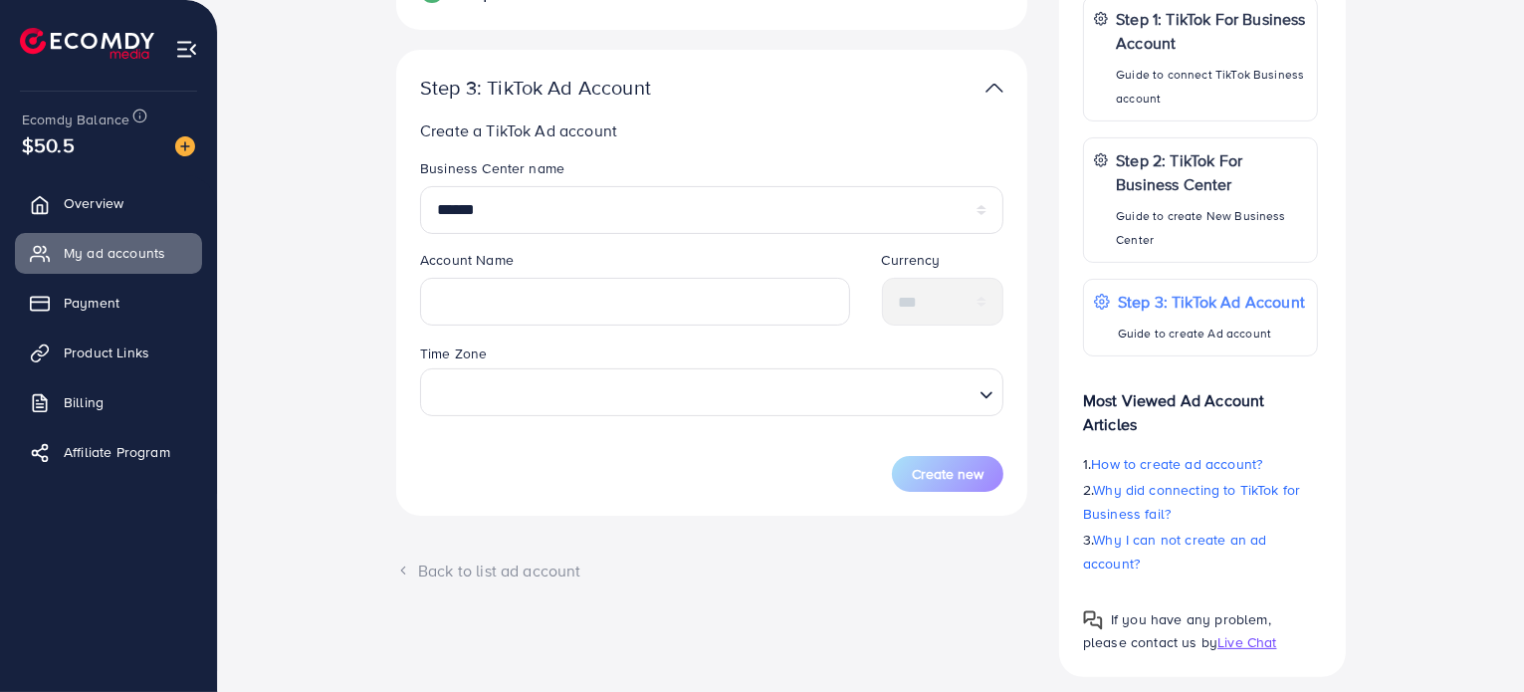
click at [585, 257] on legend "Account Name" at bounding box center [635, 264] width 430 height 28
click at [584, 286] on input "text" at bounding box center [635, 302] width 430 height 48
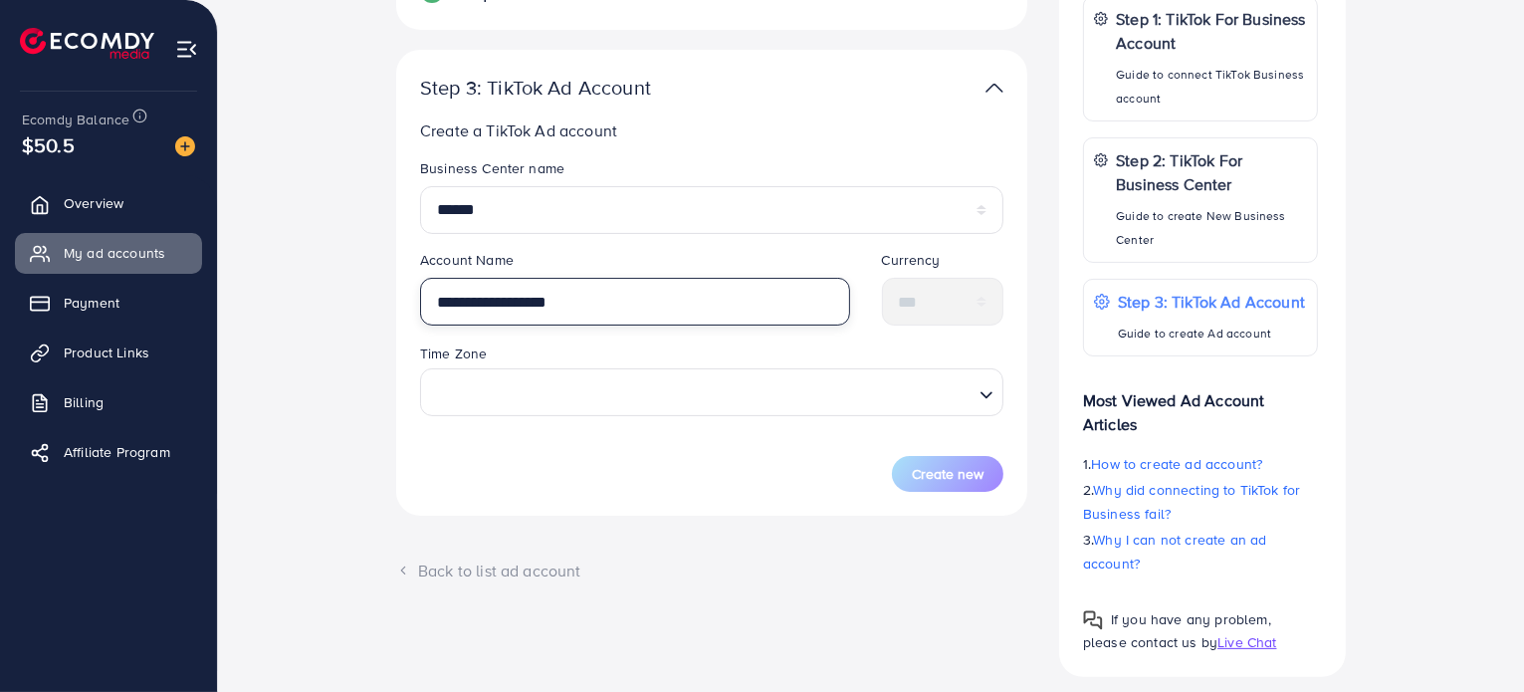
type input "**********"
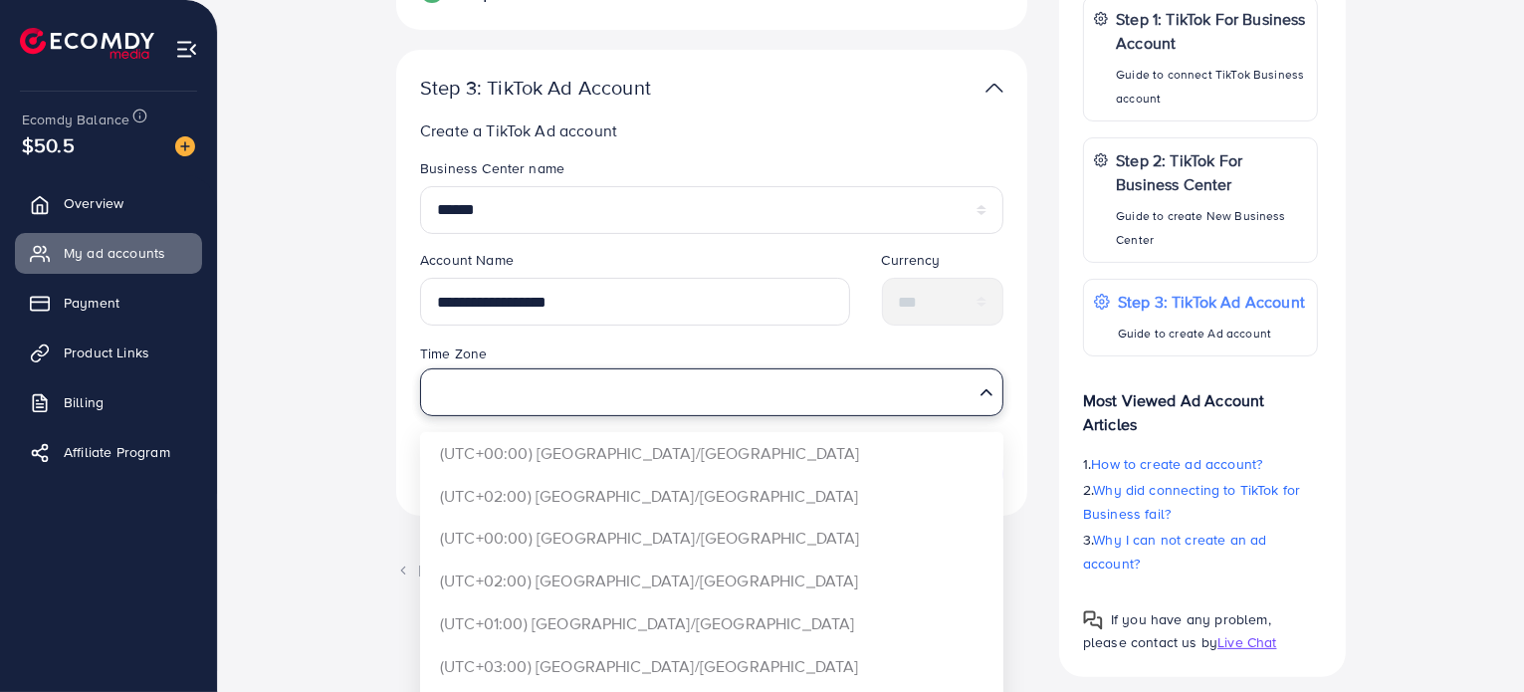
click at [583, 398] on input "Search for option" at bounding box center [700, 391] width 543 height 37
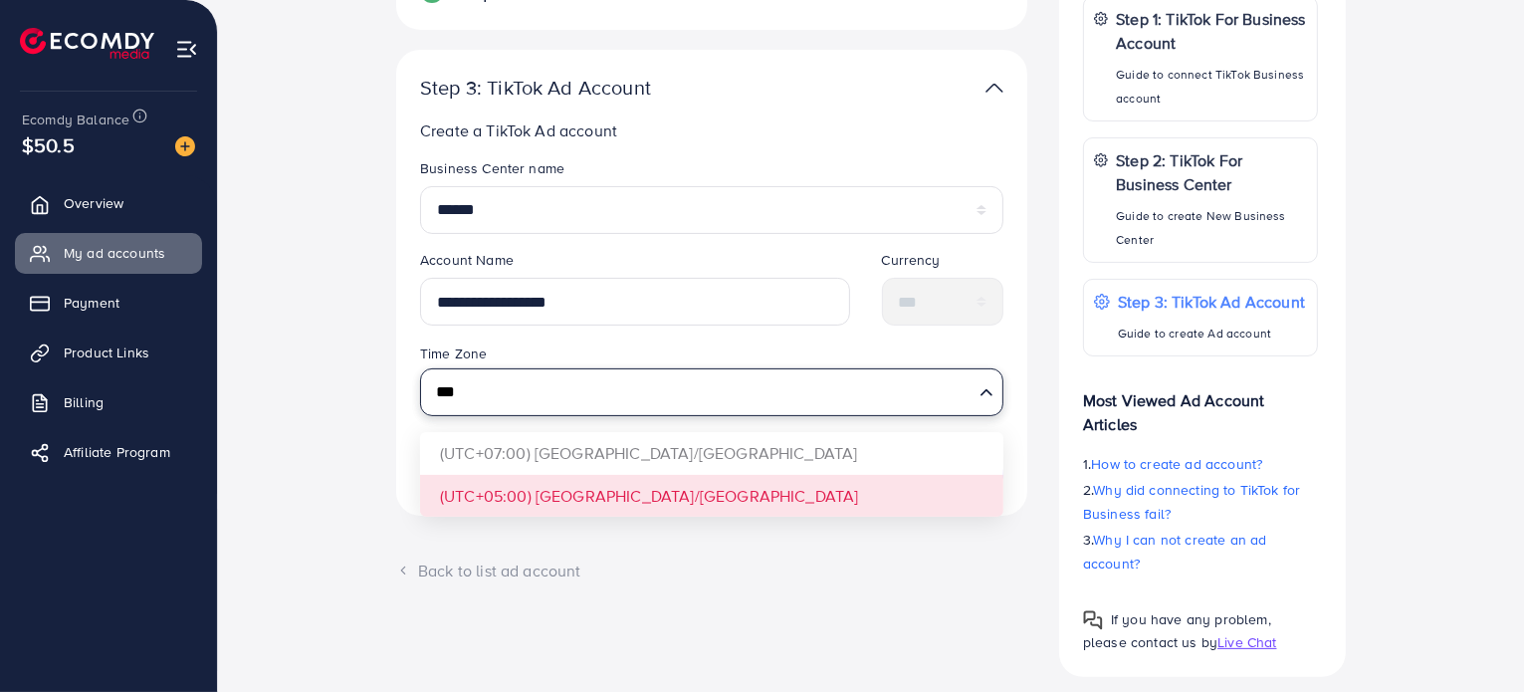
type input "***"
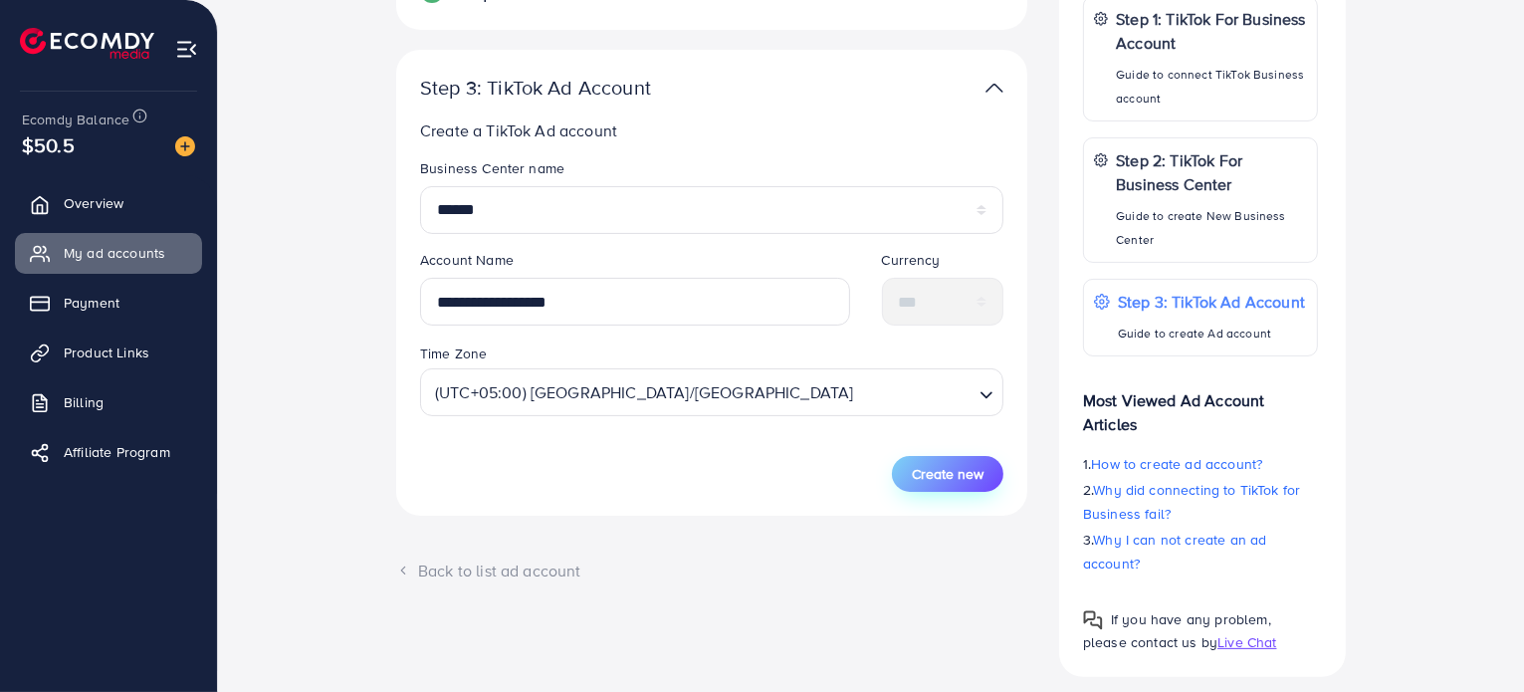
click at [960, 481] on span "Create new" at bounding box center [948, 474] width 72 height 20
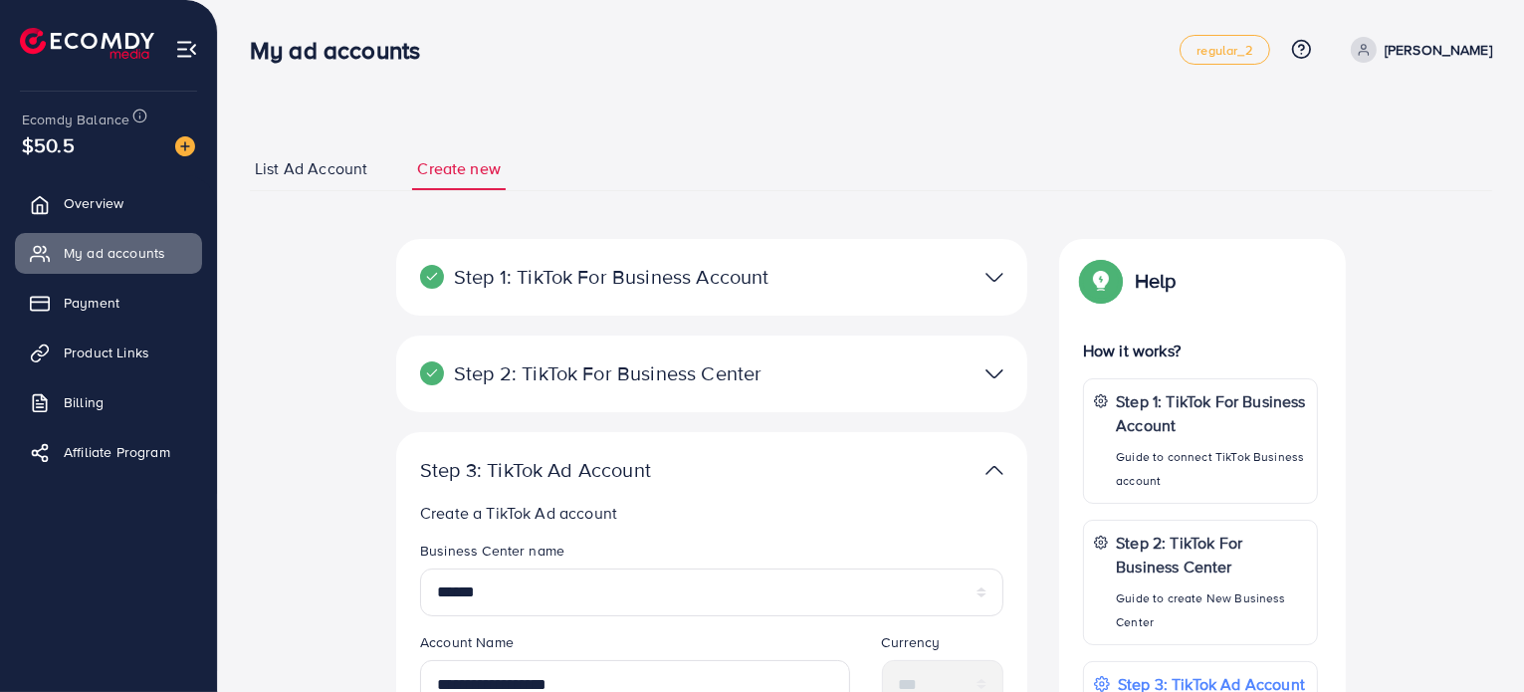
scroll to position [0, 0]
click at [621, 253] on div "Step 1: TikTok For Business Account Connect to TikTok for Business to access al…" at bounding box center [711, 277] width 631 height 77
click at [645, 270] on p "Step 1: TikTok For Business Account" at bounding box center [609, 277] width 378 height 24
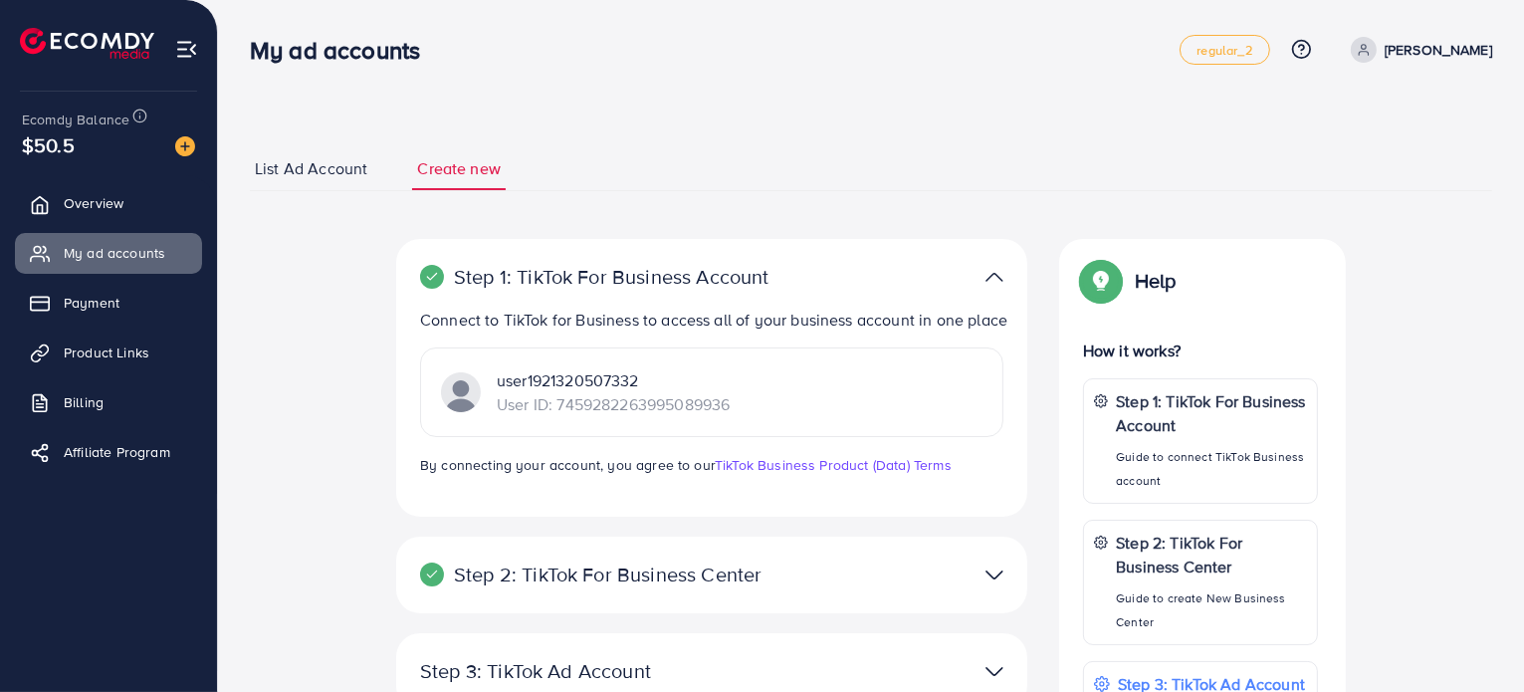
click at [645, 270] on p "Step 1: TikTok For Business Account" at bounding box center [609, 277] width 378 height 24
click at [641, 582] on p "Step 2: TikTok For Business Center" at bounding box center [609, 574] width 378 height 24
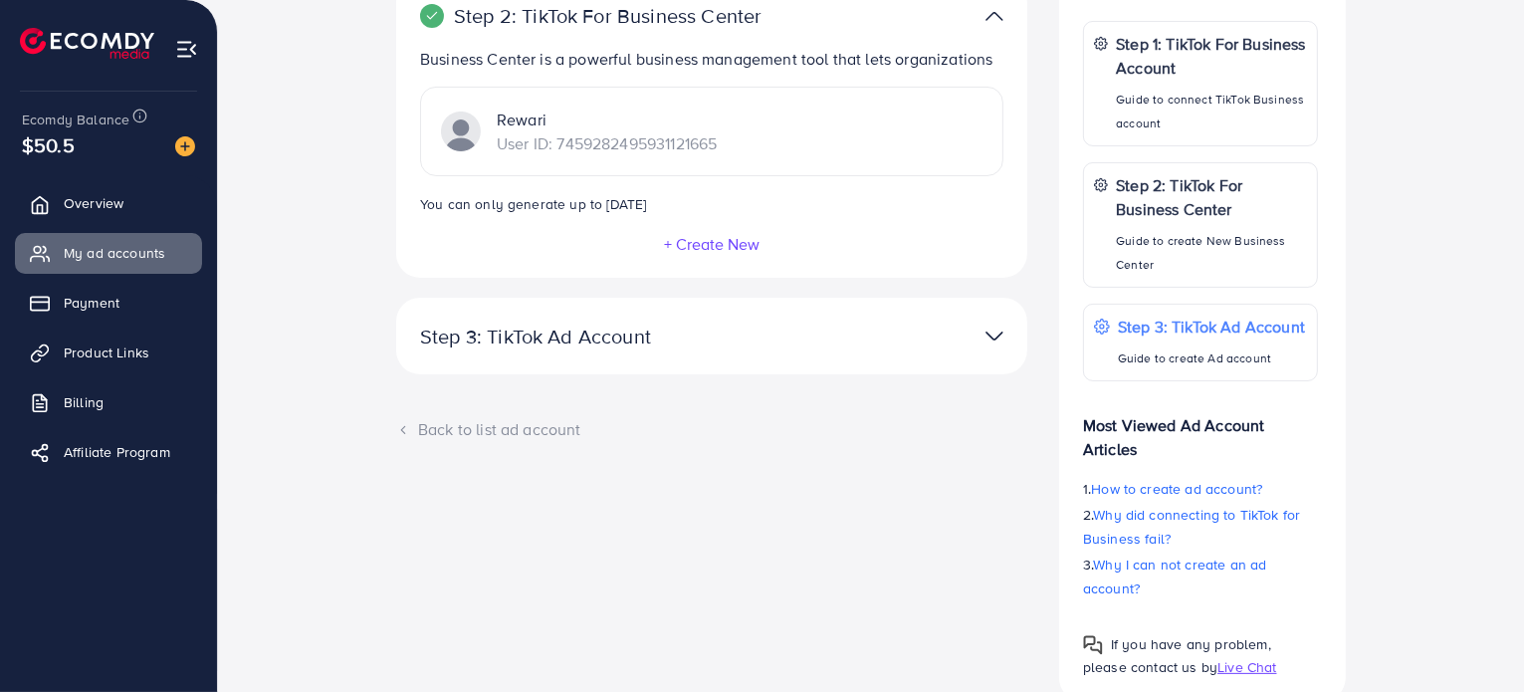
scroll to position [386, 0]
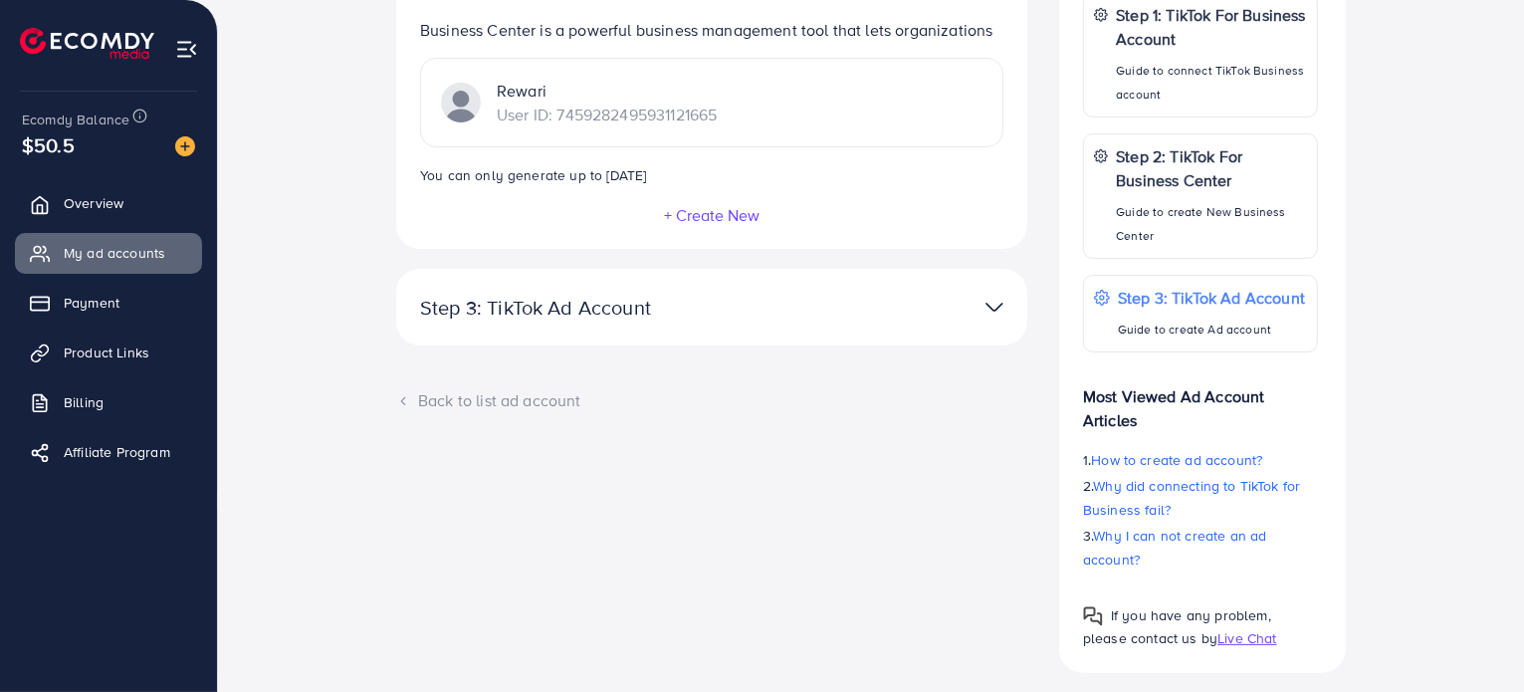
click at [890, 326] on div "**********" at bounding box center [711, 307] width 631 height 77
click at [993, 306] on img at bounding box center [995, 307] width 18 height 29
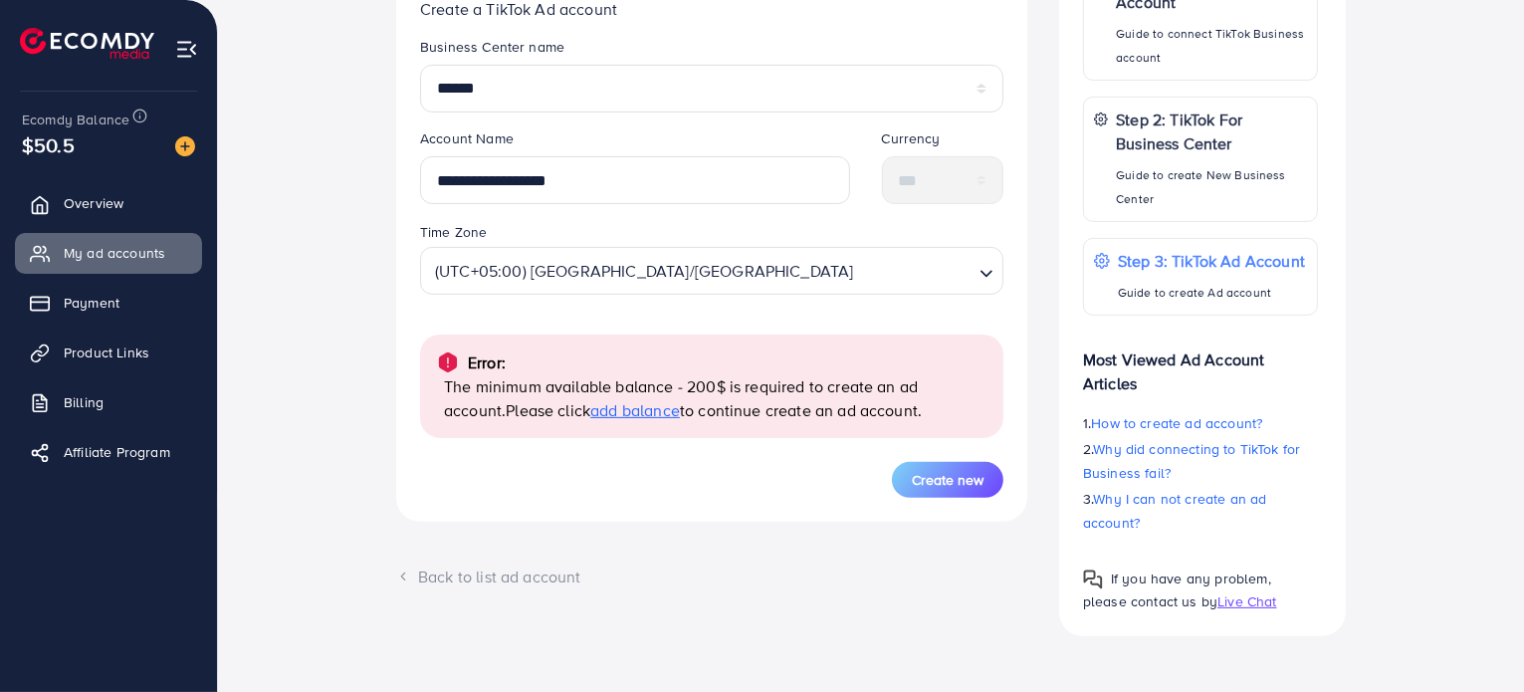
scroll to position [0, 0]
